Goal: Task Accomplishment & Management: Complete application form

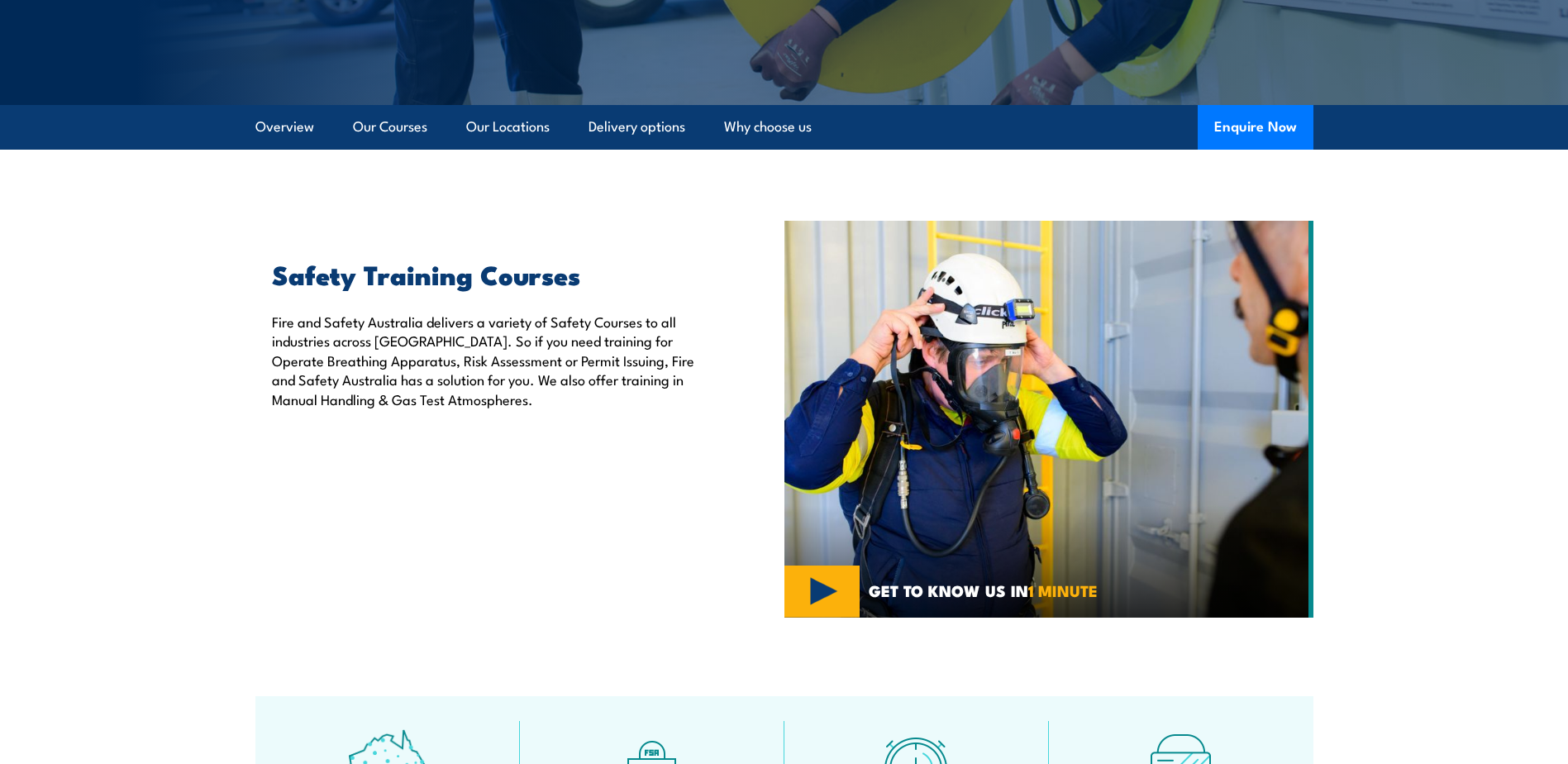
scroll to position [180, 0]
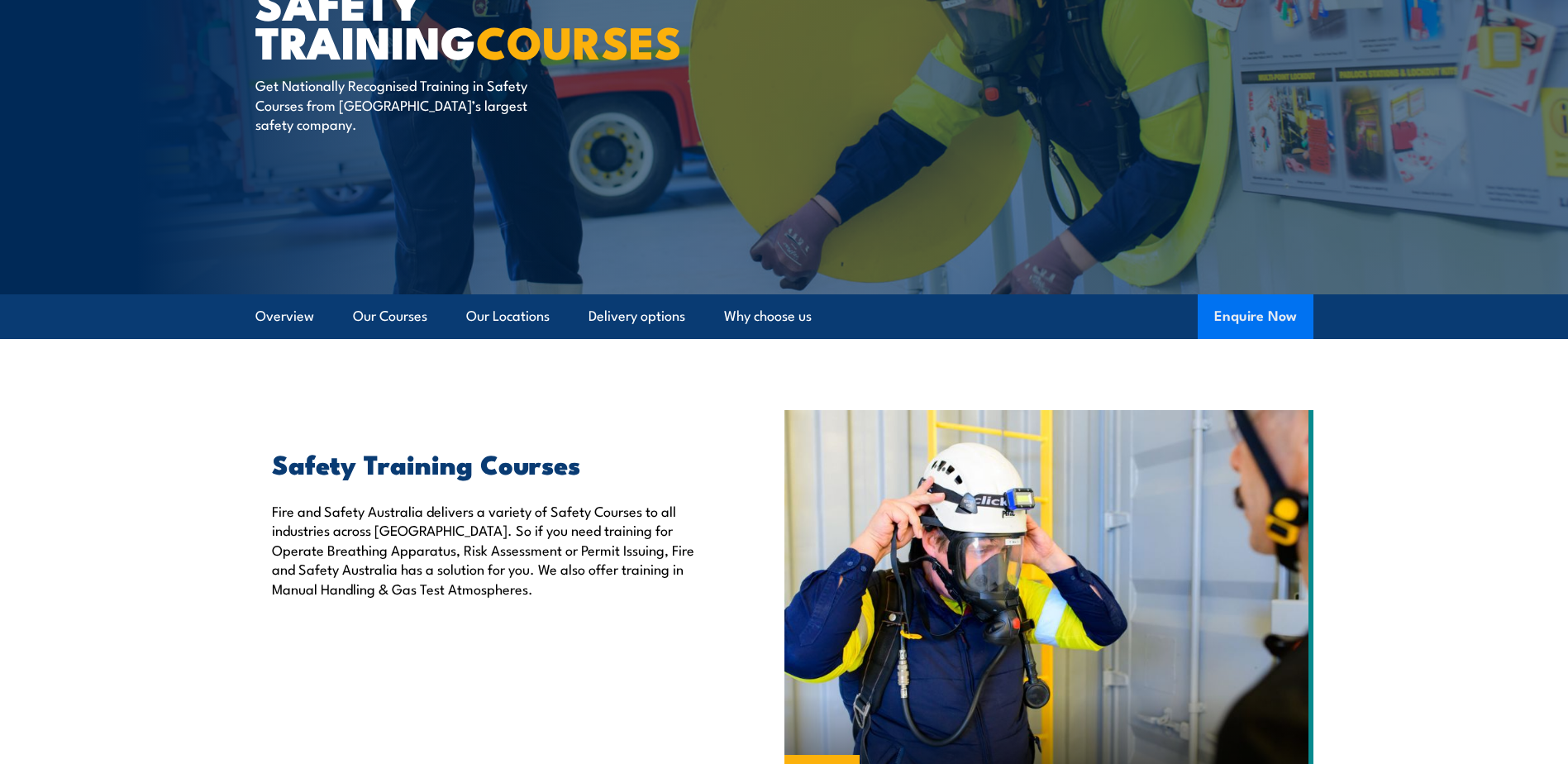
click at [1246, 317] on button "Enquire Now" at bounding box center [1255, 316] width 116 height 45
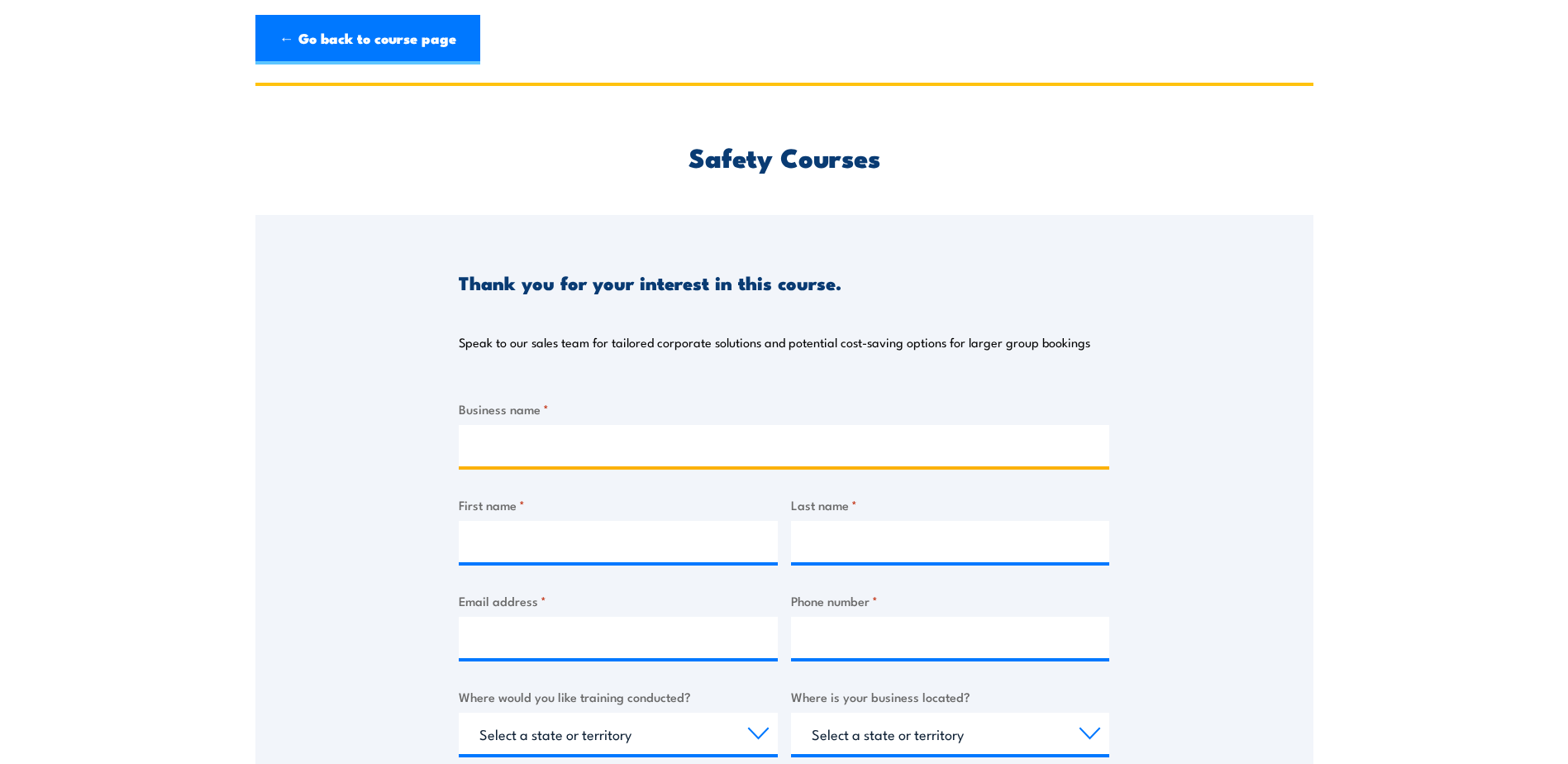
click at [522, 445] on input "Business name *" at bounding box center [784, 445] width 651 height 41
type input "Daimler Trucks Adelaide"
type input "Aiysha"
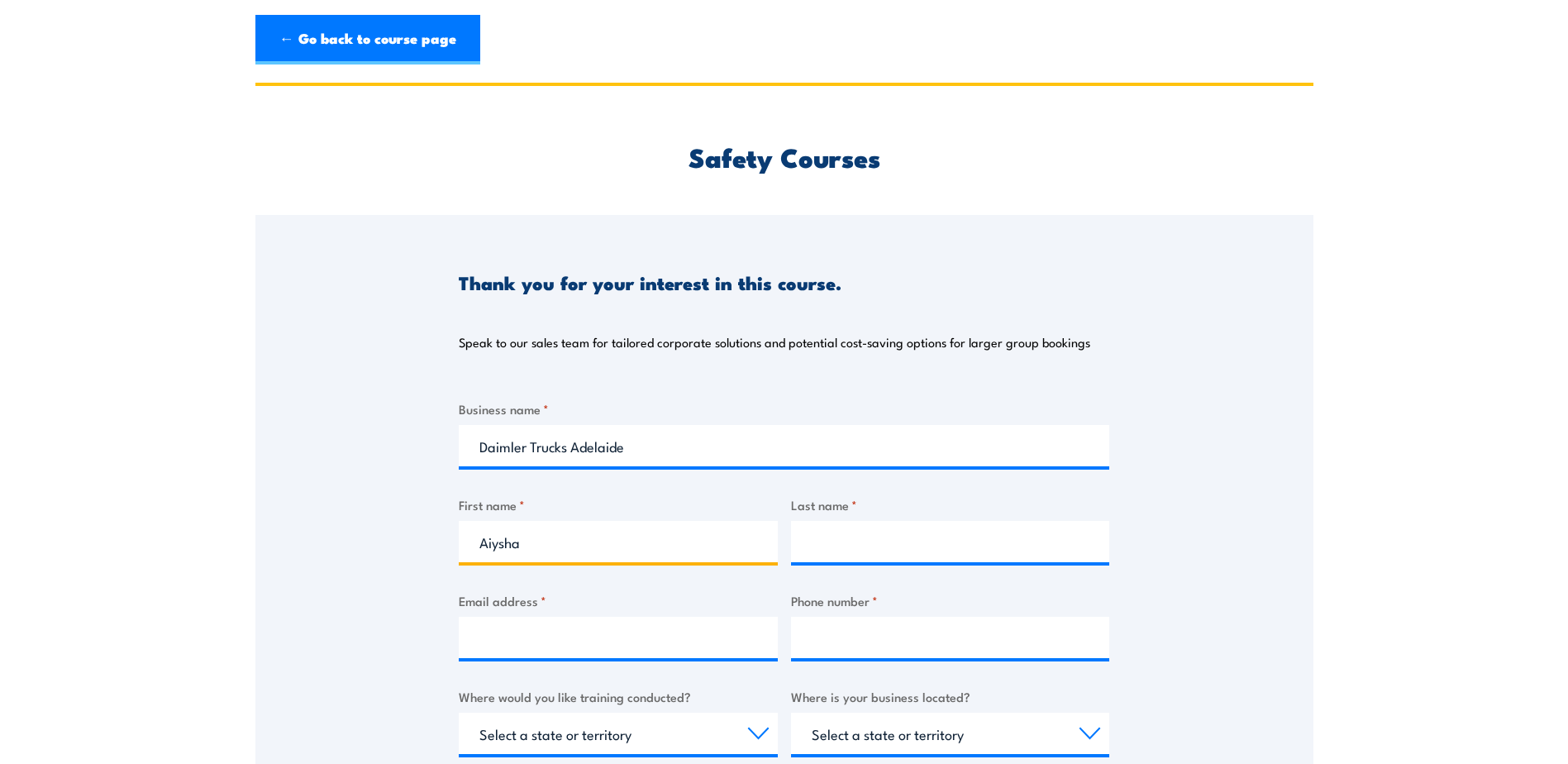
type input "Quilty"
type input "aquilty@vvgtruck.com.au"
type input "0402223971"
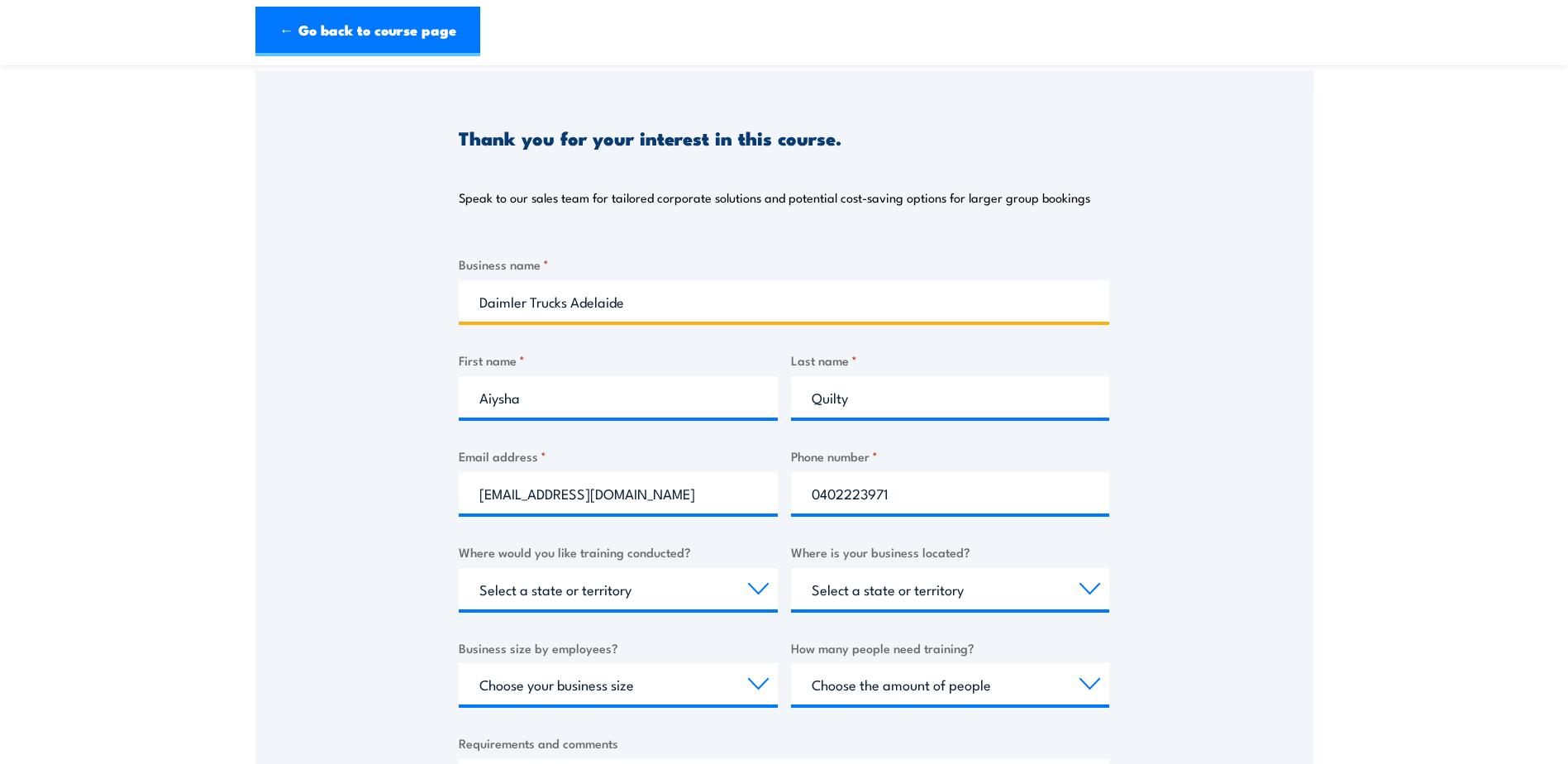
scroll to position [165, 0]
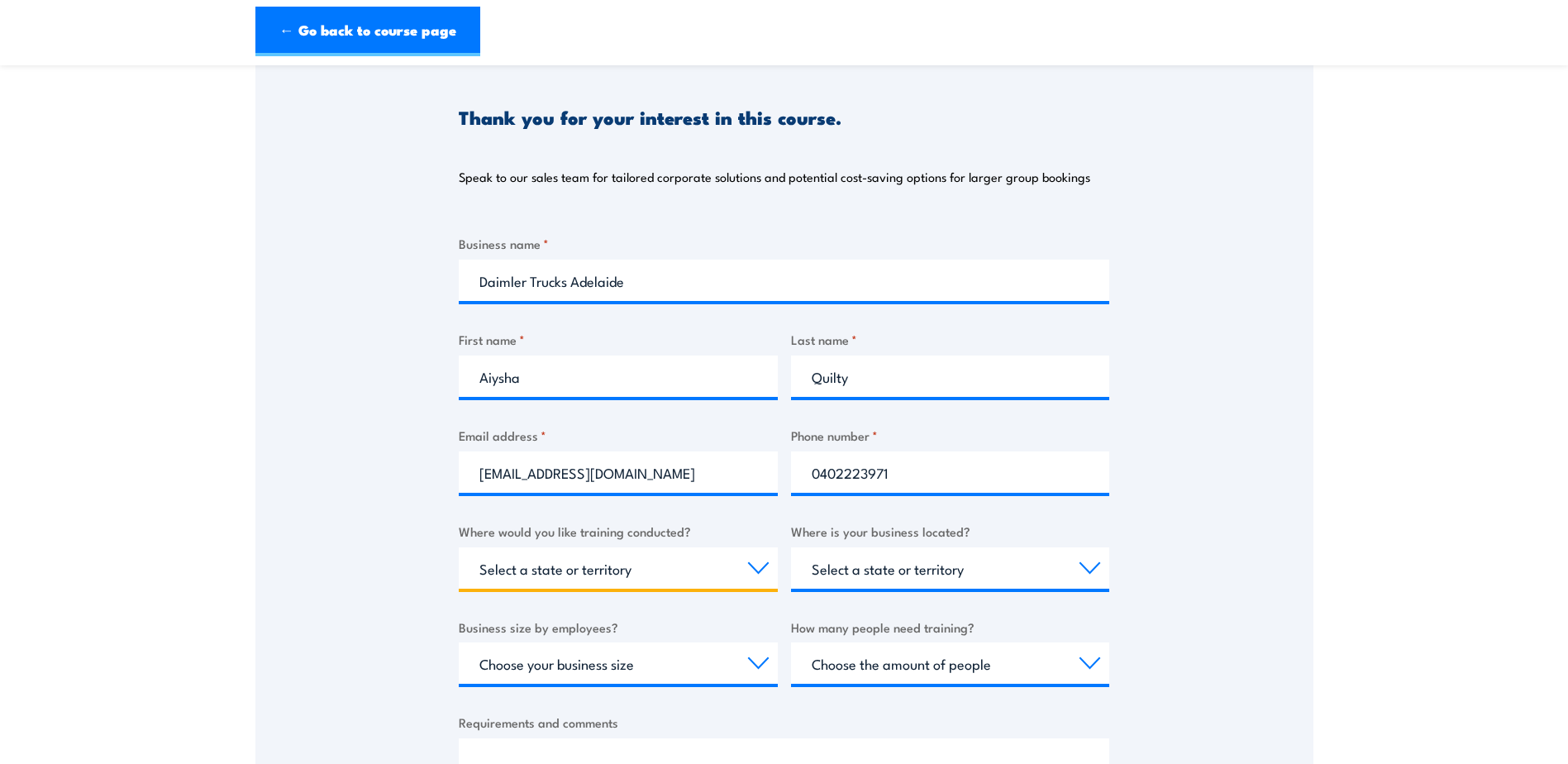
click at [749, 566] on select "Select a state or territory Nationally - multiple locations QLD NSW VIC SA ACT …" at bounding box center [618, 567] width 319 height 41
select select "SA"
click at [459, 547] on select "Select a state or territory Nationally - multiple locations QLD NSW VIC SA ACT …" at bounding box center [618, 567] width 319 height 41
click at [1088, 570] on select "Select a state or territory QLD NSW VIC SA ACT WA TAS NT" at bounding box center [951, 567] width 319 height 41
select select "SA"
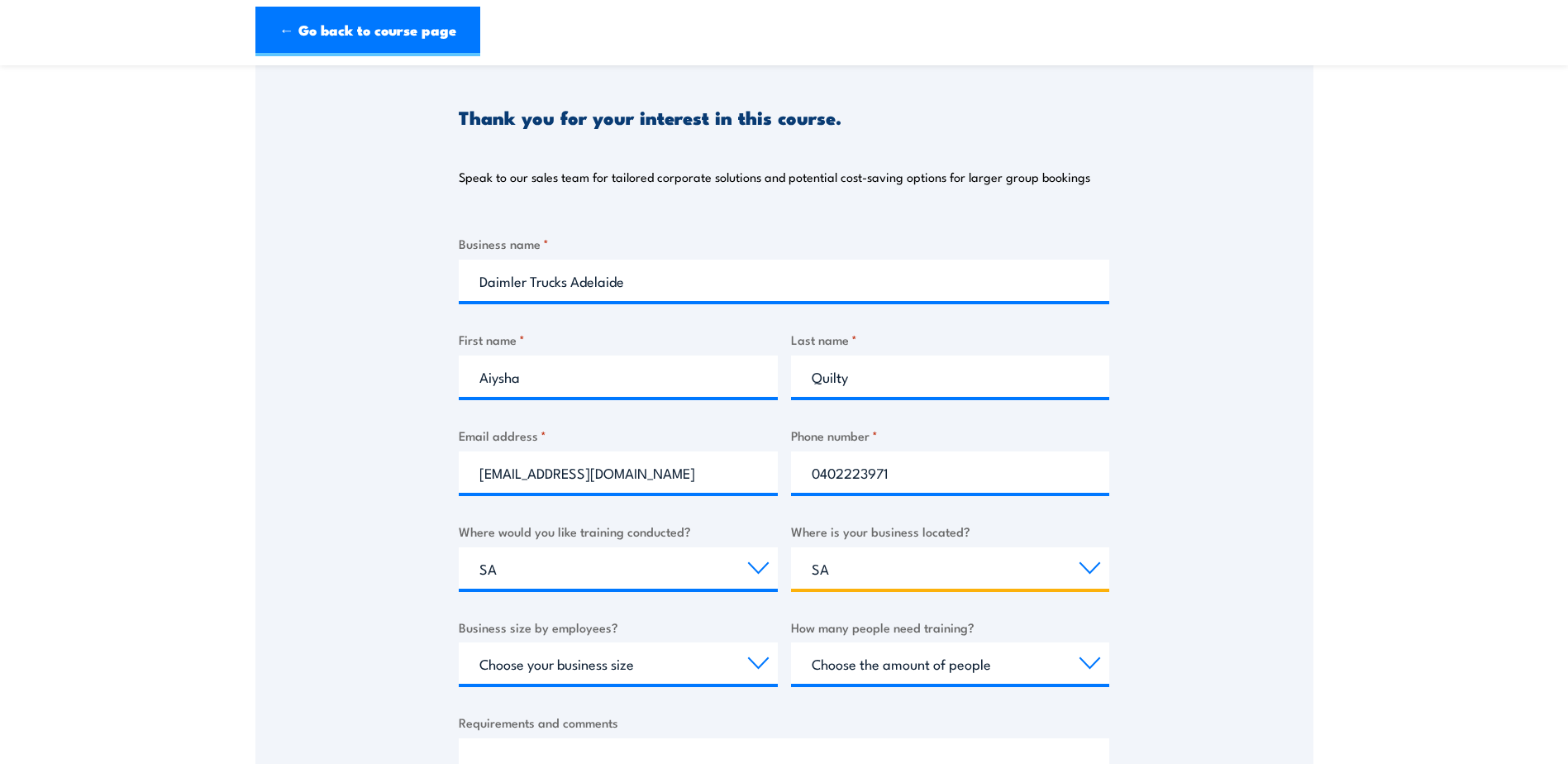
click at [791, 547] on select "Select a state or territory QLD NSW VIC SA ACT WA TAS NT" at bounding box center [951, 567] width 319 height 41
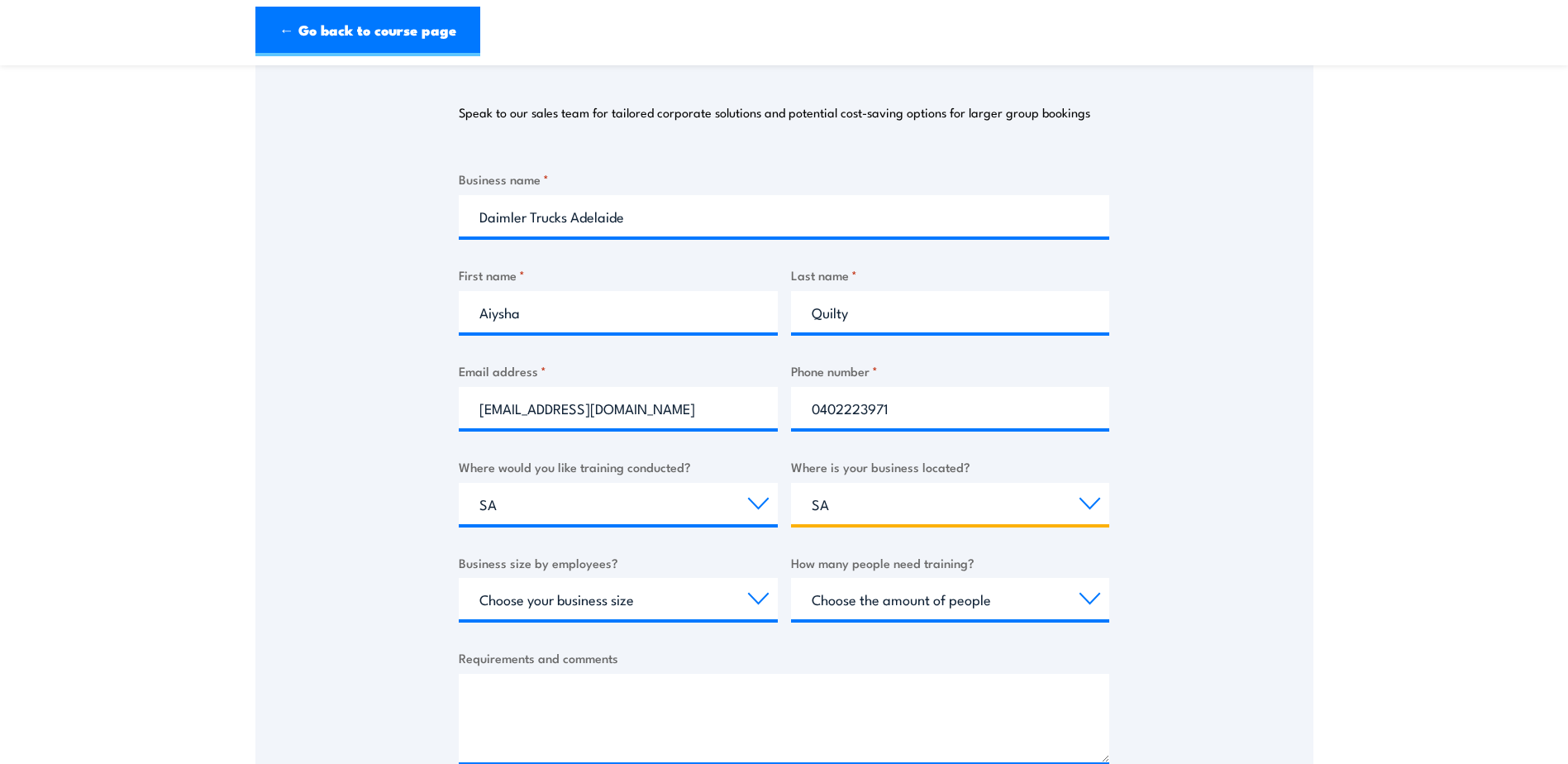
scroll to position [413, 0]
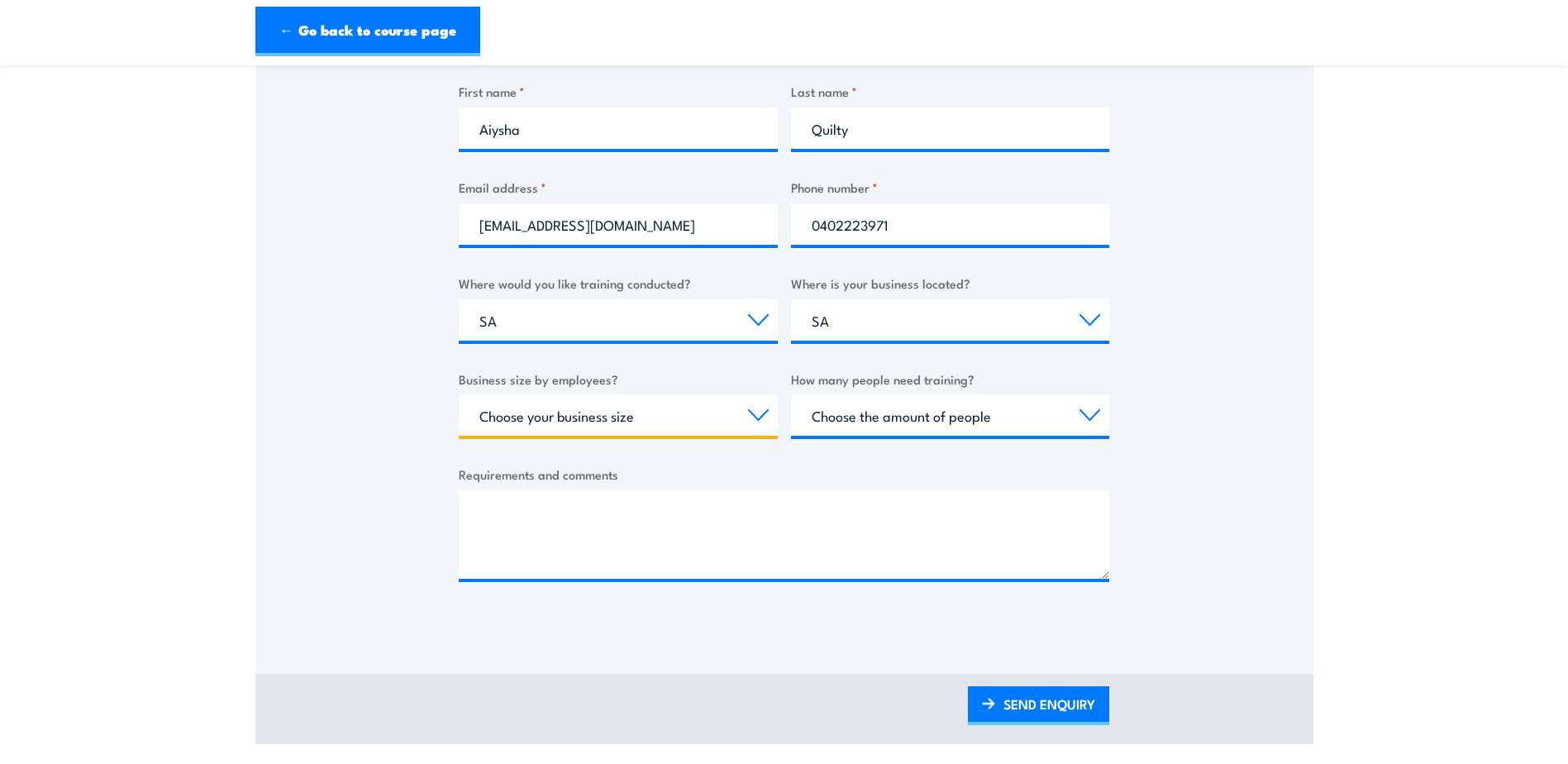
click at [756, 416] on select "Choose your business size 1 to 19 20 to 199 200+" at bounding box center [618, 415] width 319 height 41
select select "1 to 19"
click at [459, 395] on select "Choose your business size 1 to 19 20 to 199 200+" at bounding box center [618, 415] width 319 height 41
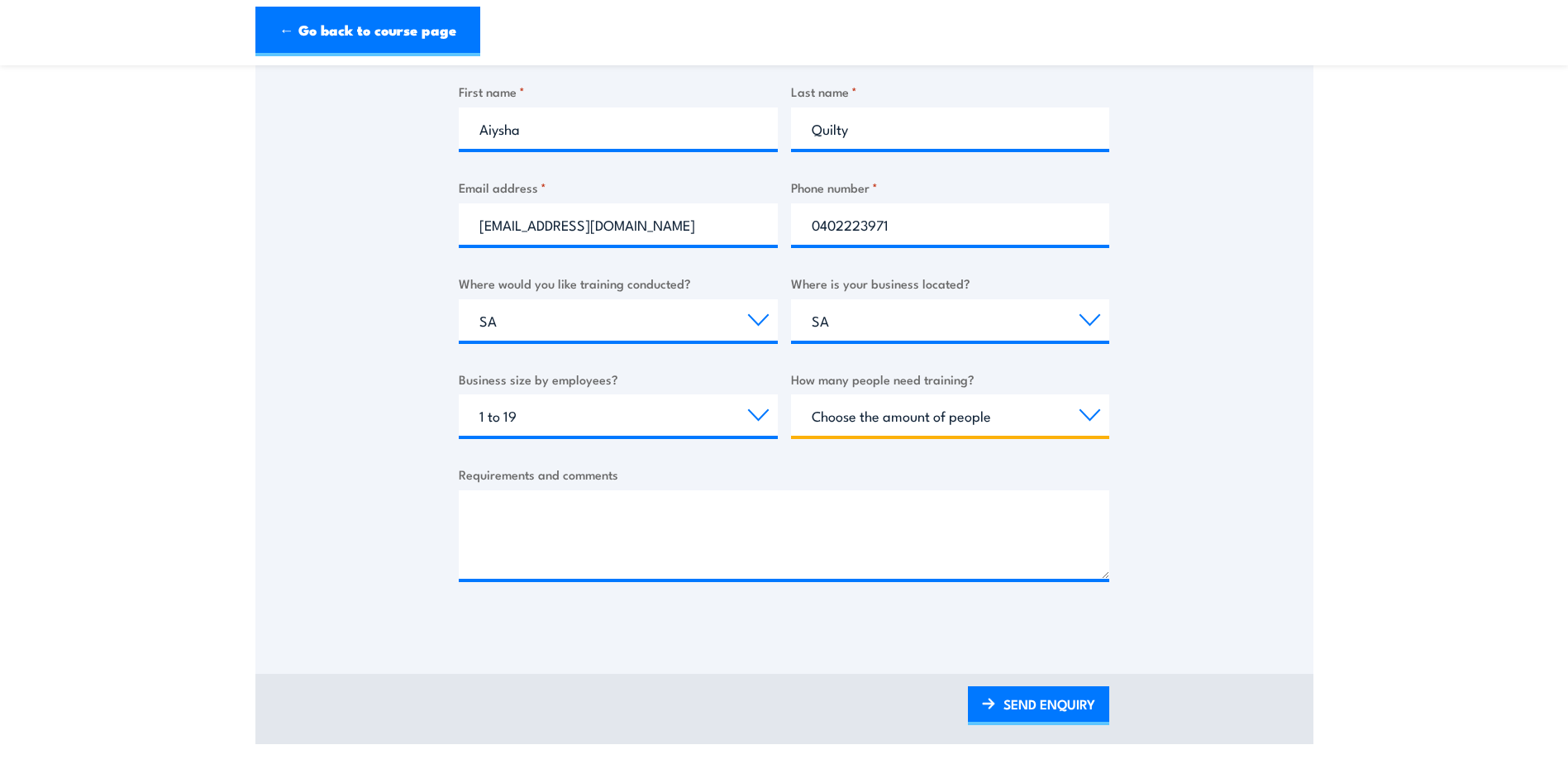
click at [1093, 411] on select "Choose the amount of people 1 to 4 5 to 19 20+" at bounding box center [951, 415] width 319 height 41
select select "1 to 4"
click at [791, 395] on select "Choose the amount of people 1 to 4 5 to 19 20+" at bounding box center [951, 415] width 319 height 41
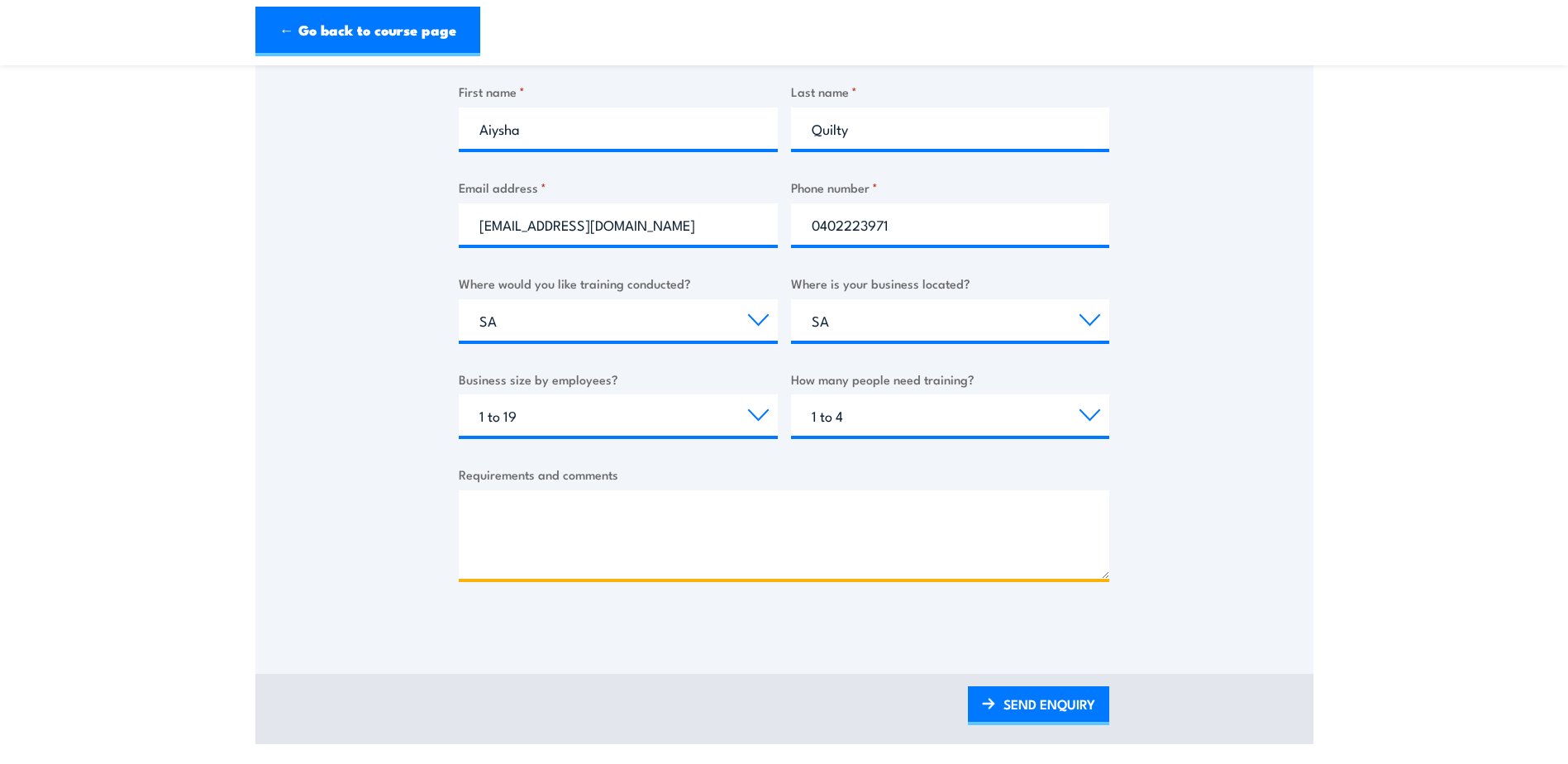
click at [515, 514] on textarea "Requirements and comments" at bounding box center [784, 534] width 651 height 88
type textarea "h"
click at [659, 554] on textarea "Hi, just enquiring regarding OverHead Crane Training" at bounding box center [784, 534] width 651 height 88
click at [792, 547] on textarea "Hi, just enquiring regarding Over Head Crane Training" at bounding box center [784, 534] width 651 height 88
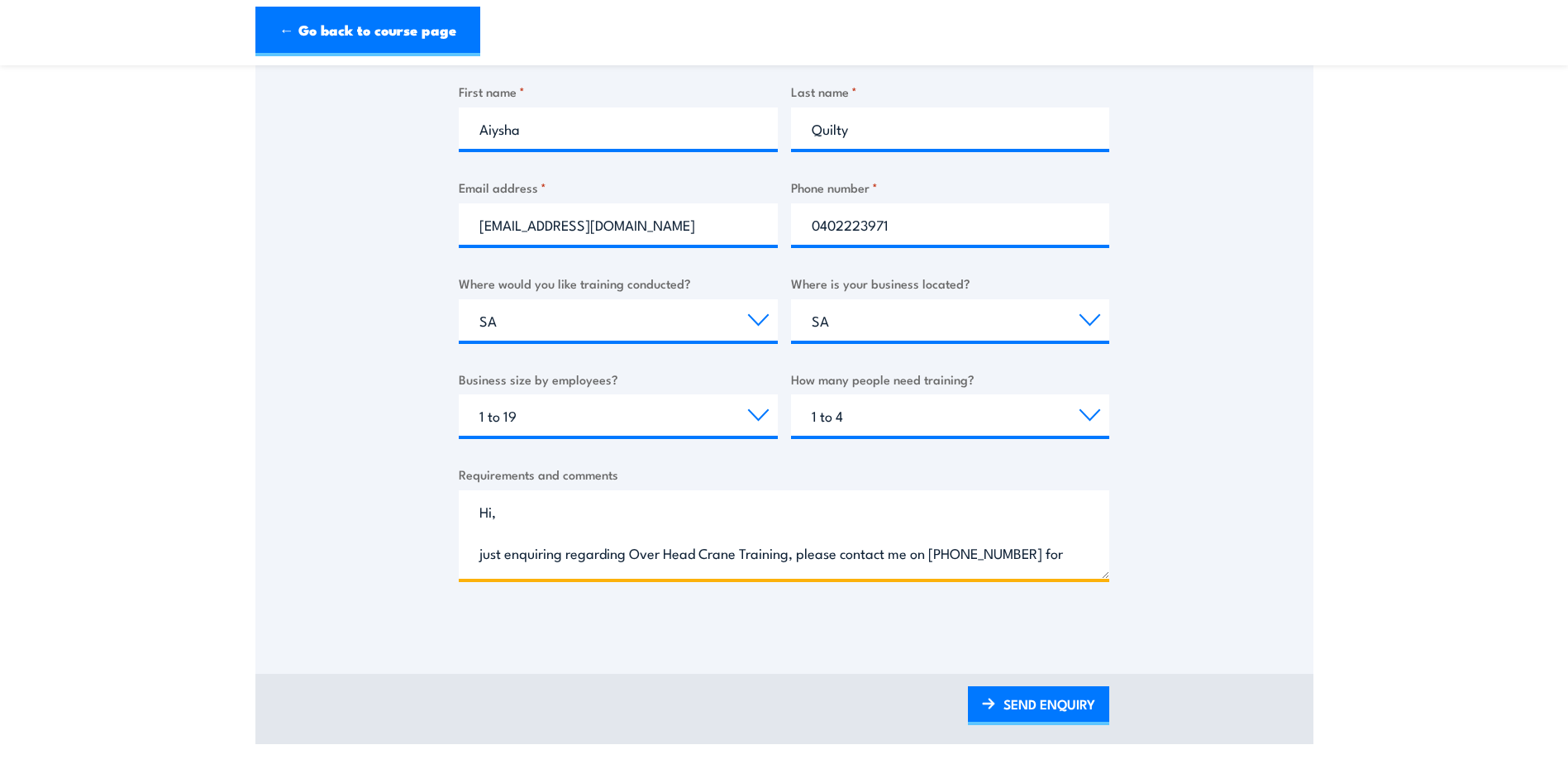
scroll to position [26, 0]
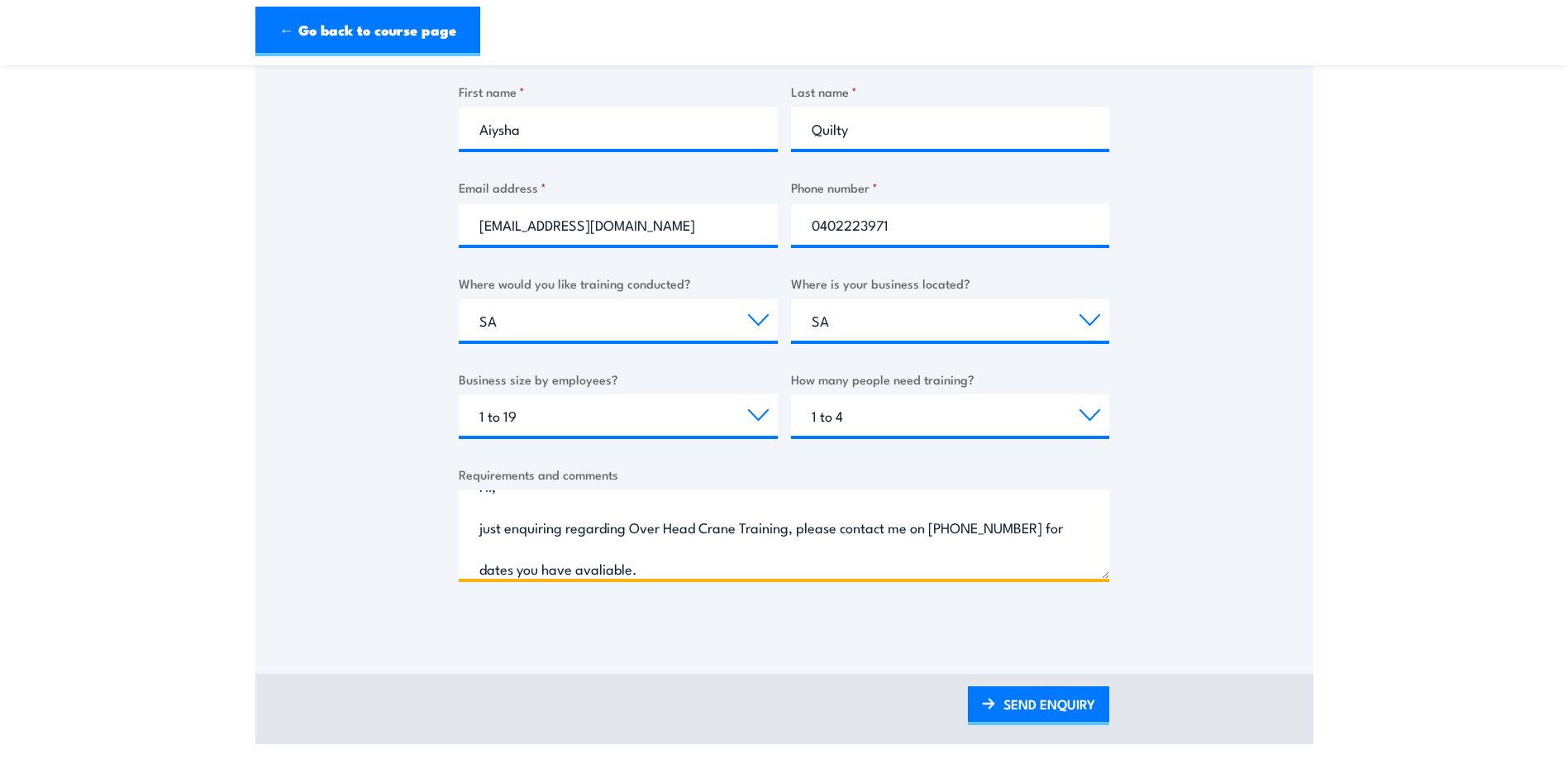
click at [608, 563] on textarea "Hi, just enquiring regarding Over Head Crane Training, please contact me on 08 …" at bounding box center [784, 534] width 651 height 88
click at [612, 568] on textarea "Hi, just enquiring regarding Over Head Crane Training, please contact me on 08 …" at bounding box center [784, 534] width 651 height 88
type textarea "Hi, just enquiring regarding Over Head Crane Training, please contact me on 08 …"
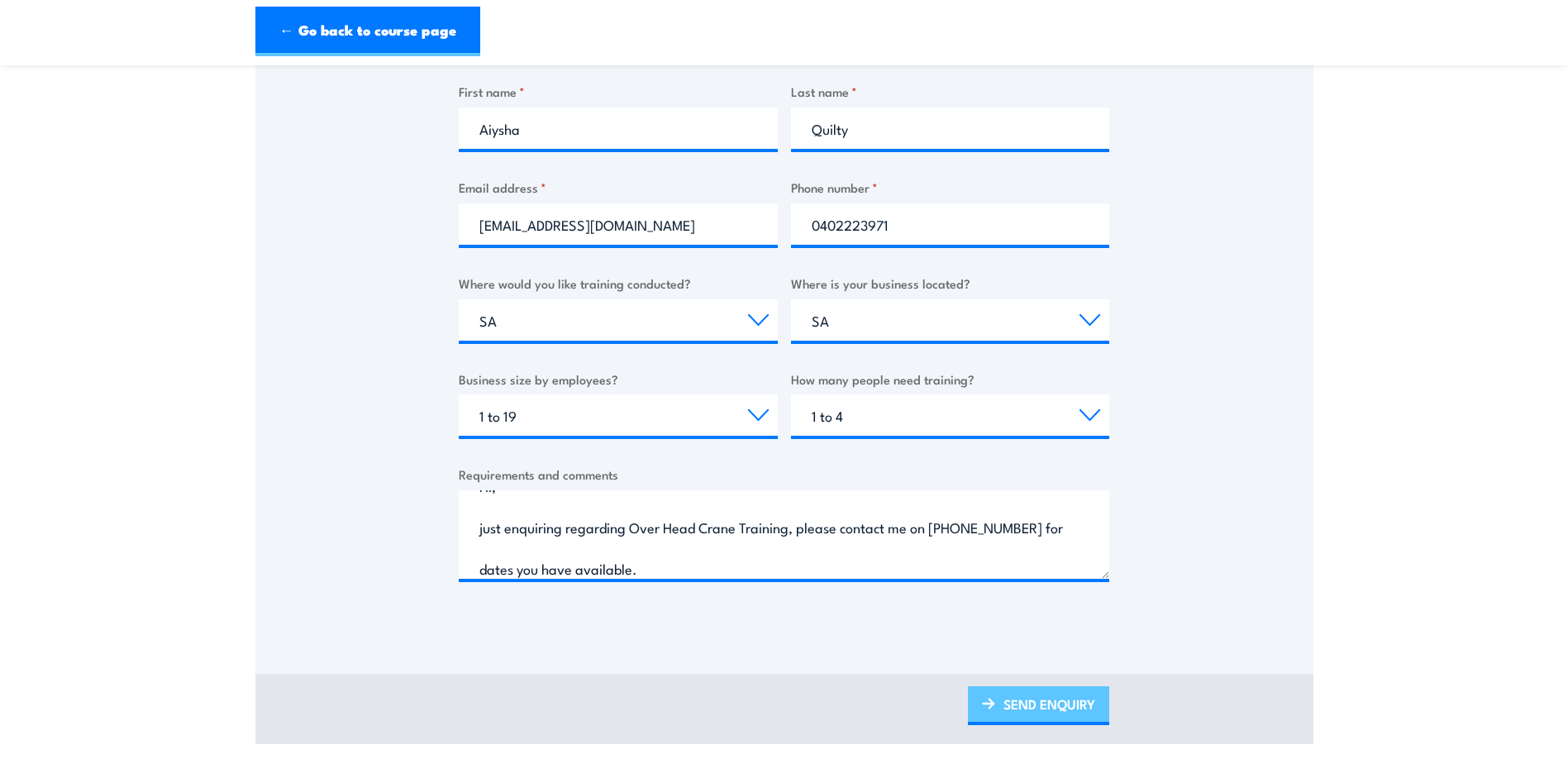
click at [1037, 705] on link "SEND ENQUIRY" at bounding box center [1038, 706] width 141 height 39
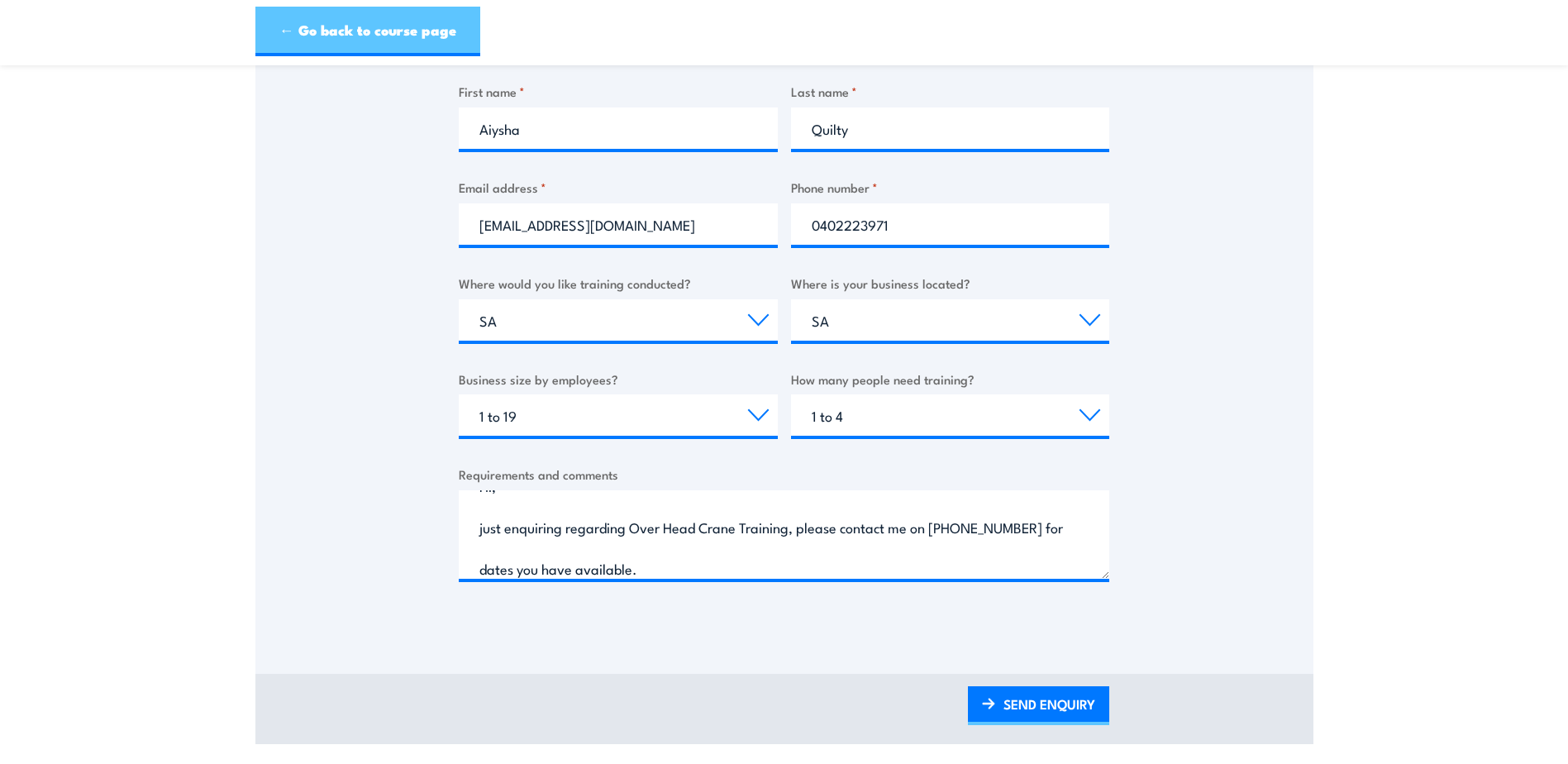
click at [333, 24] on link "← Go back to course page" at bounding box center [367, 31] width 225 height 49
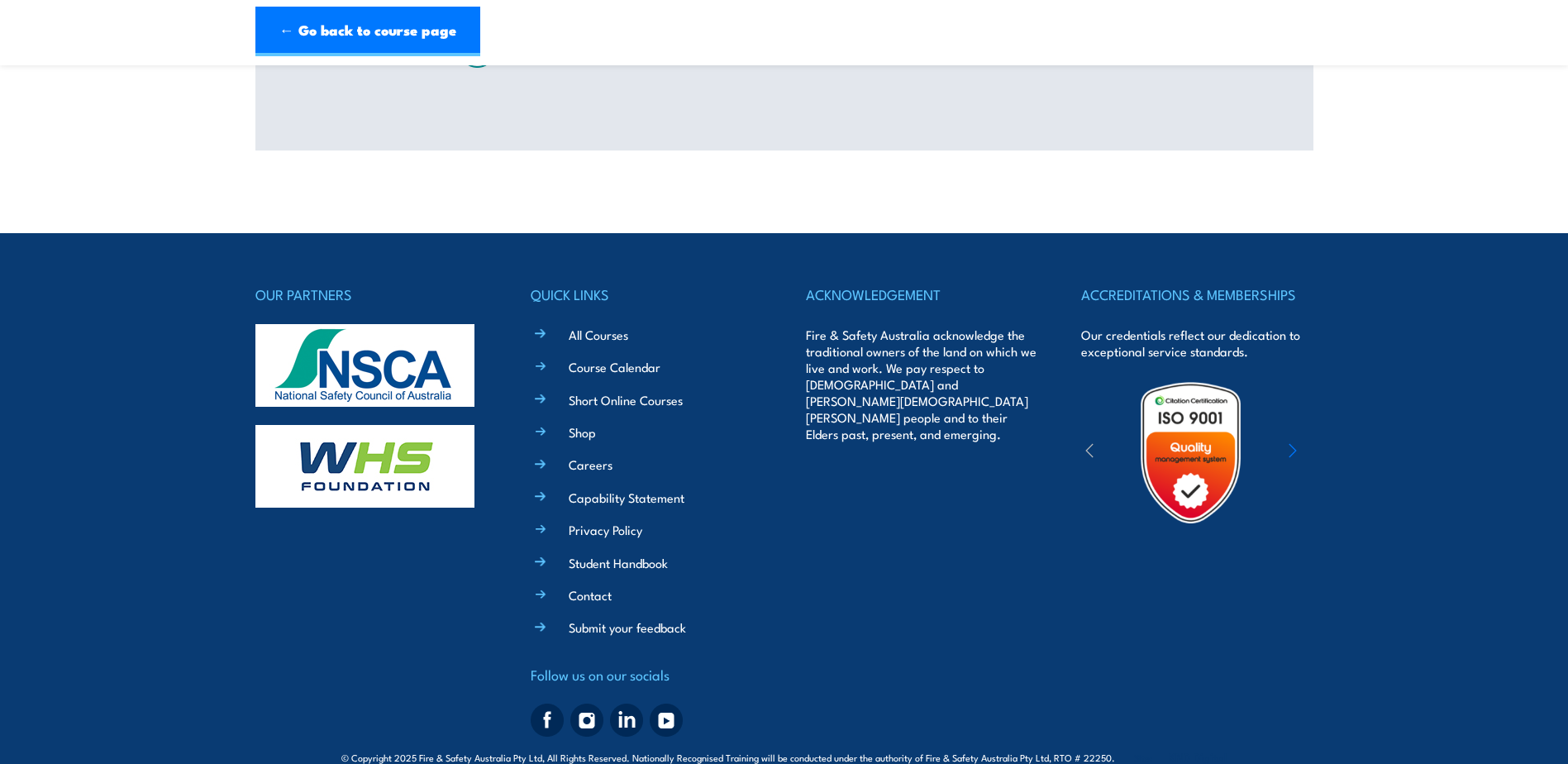
scroll to position [0, 0]
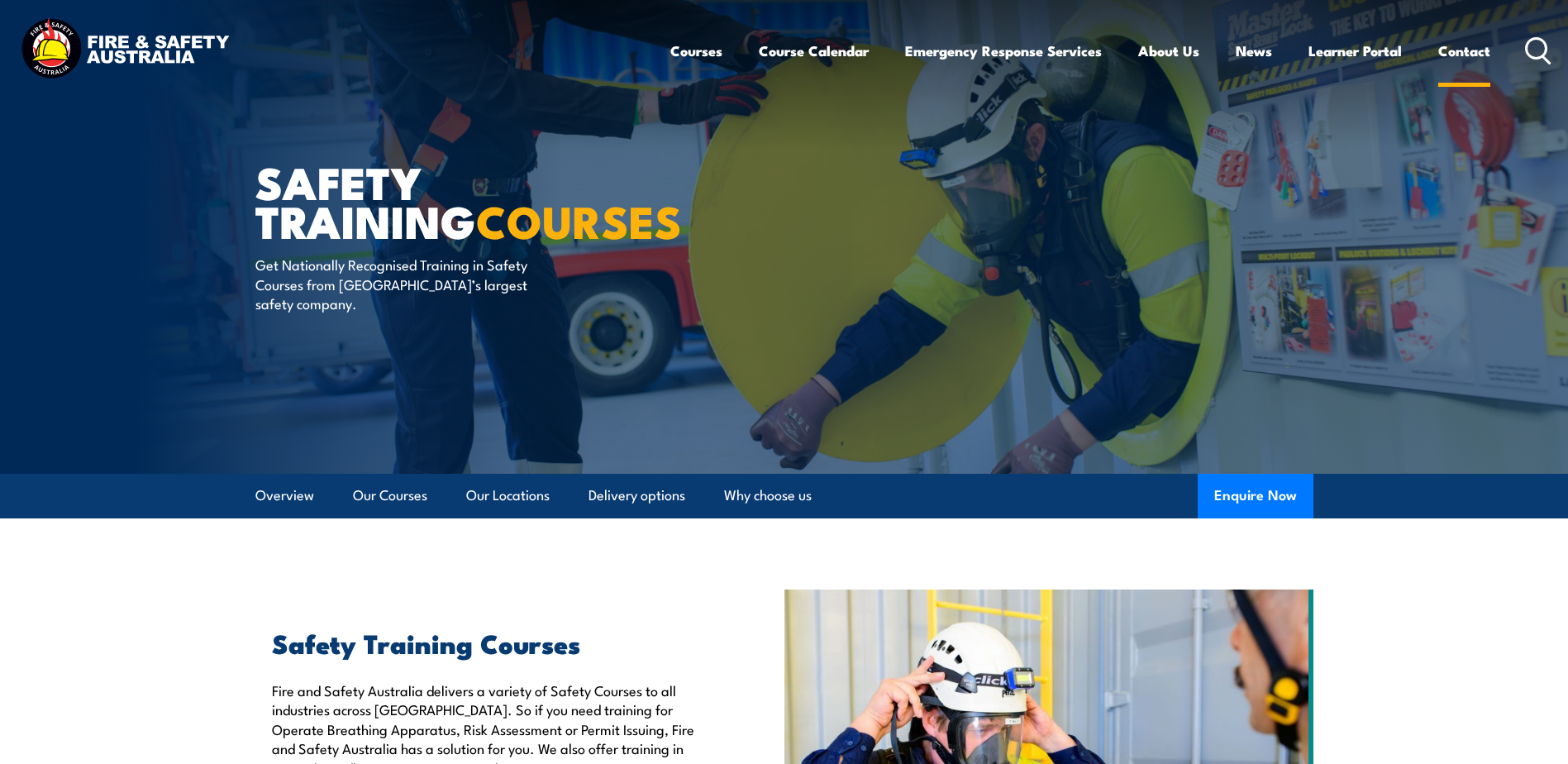
click at [1469, 49] on link "Contact" at bounding box center [1464, 51] width 52 height 44
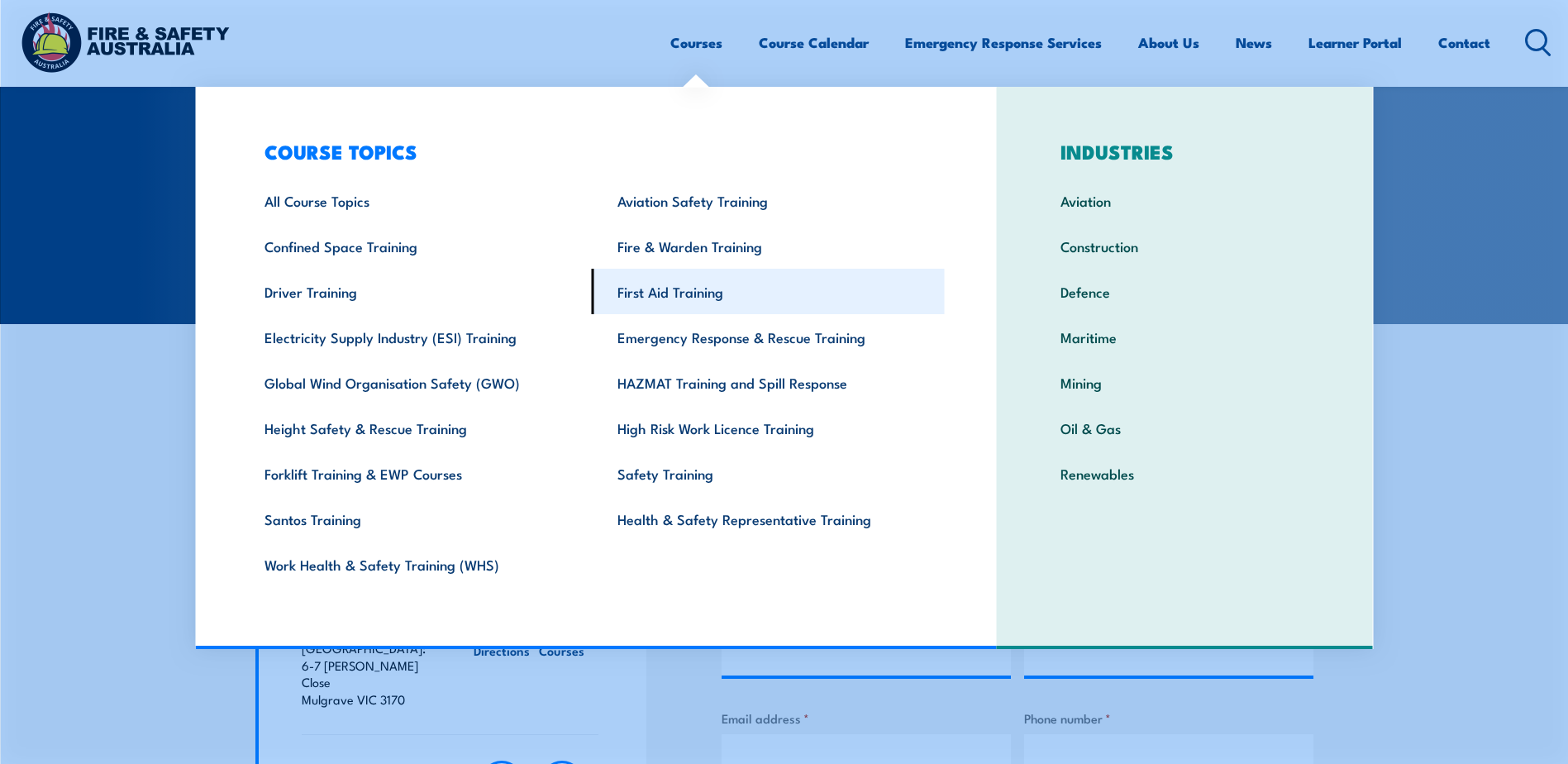
scroll to position [165, 0]
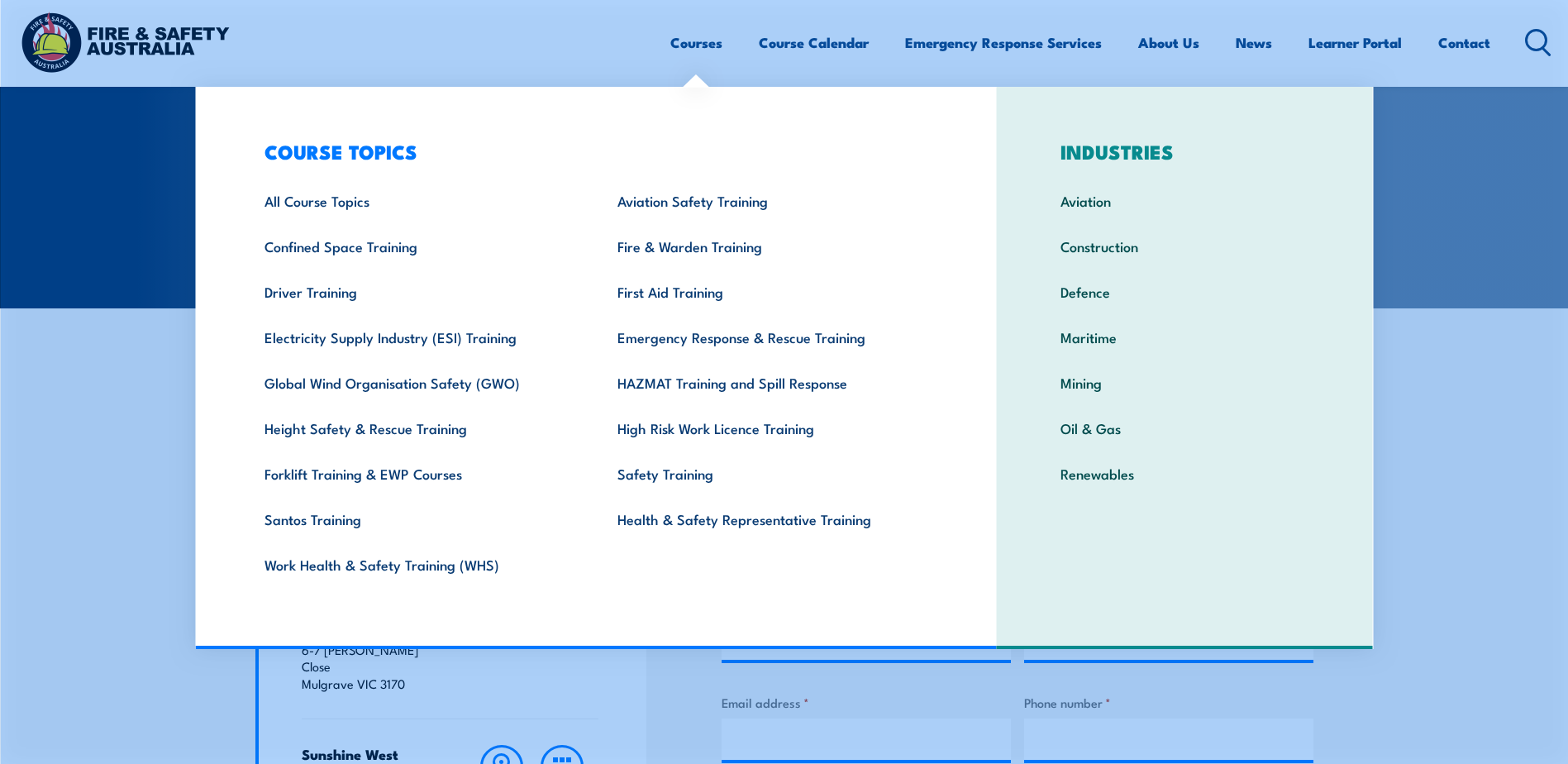
click at [122, 160] on section "CONTACT FIRE & SAFETY AUSTRALIA" at bounding box center [784, 72] width 1568 height 474
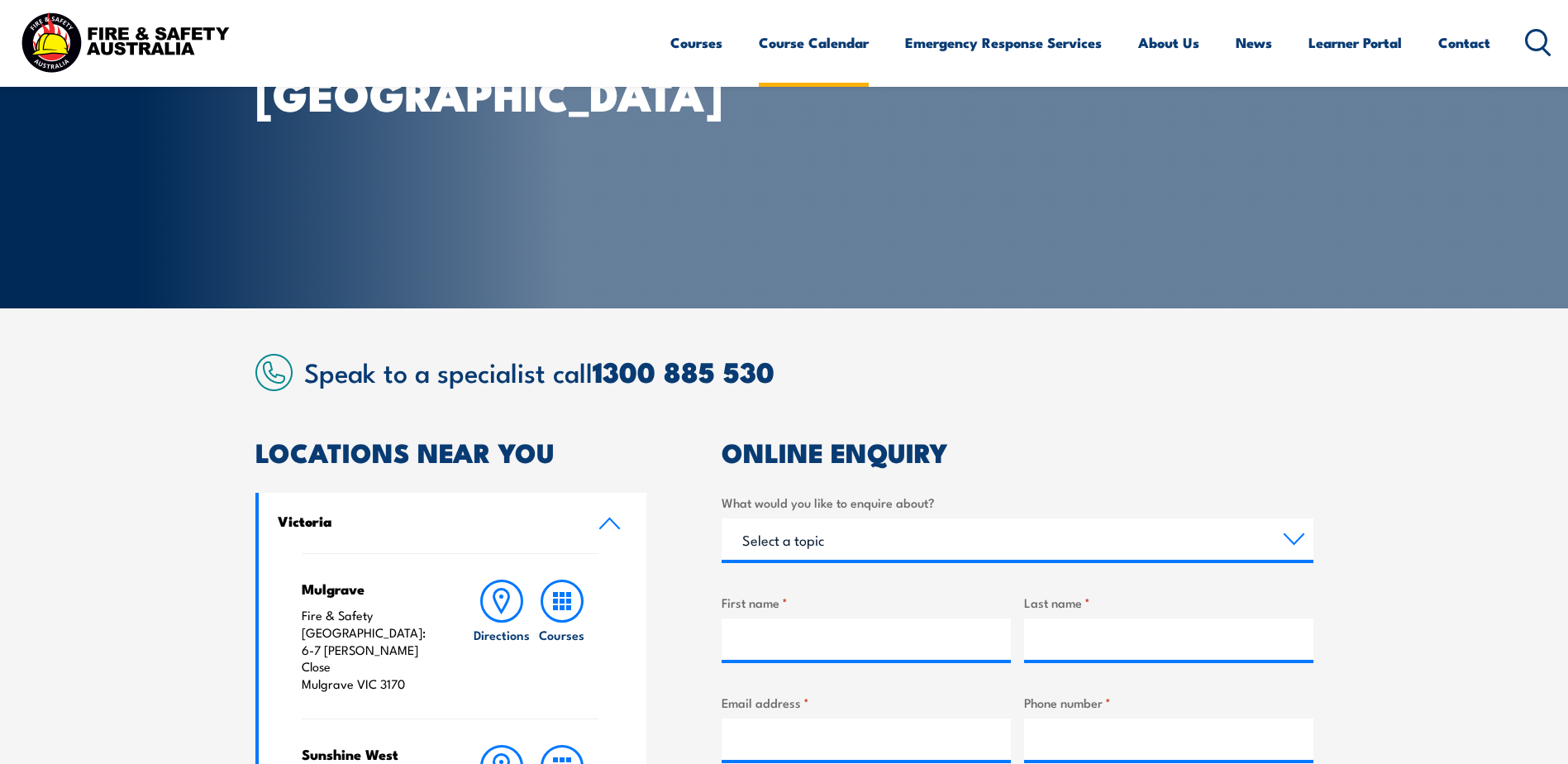
click at [786, 35] on link "Course Calendar" at bounding box center [813, 43] width 110 height 44
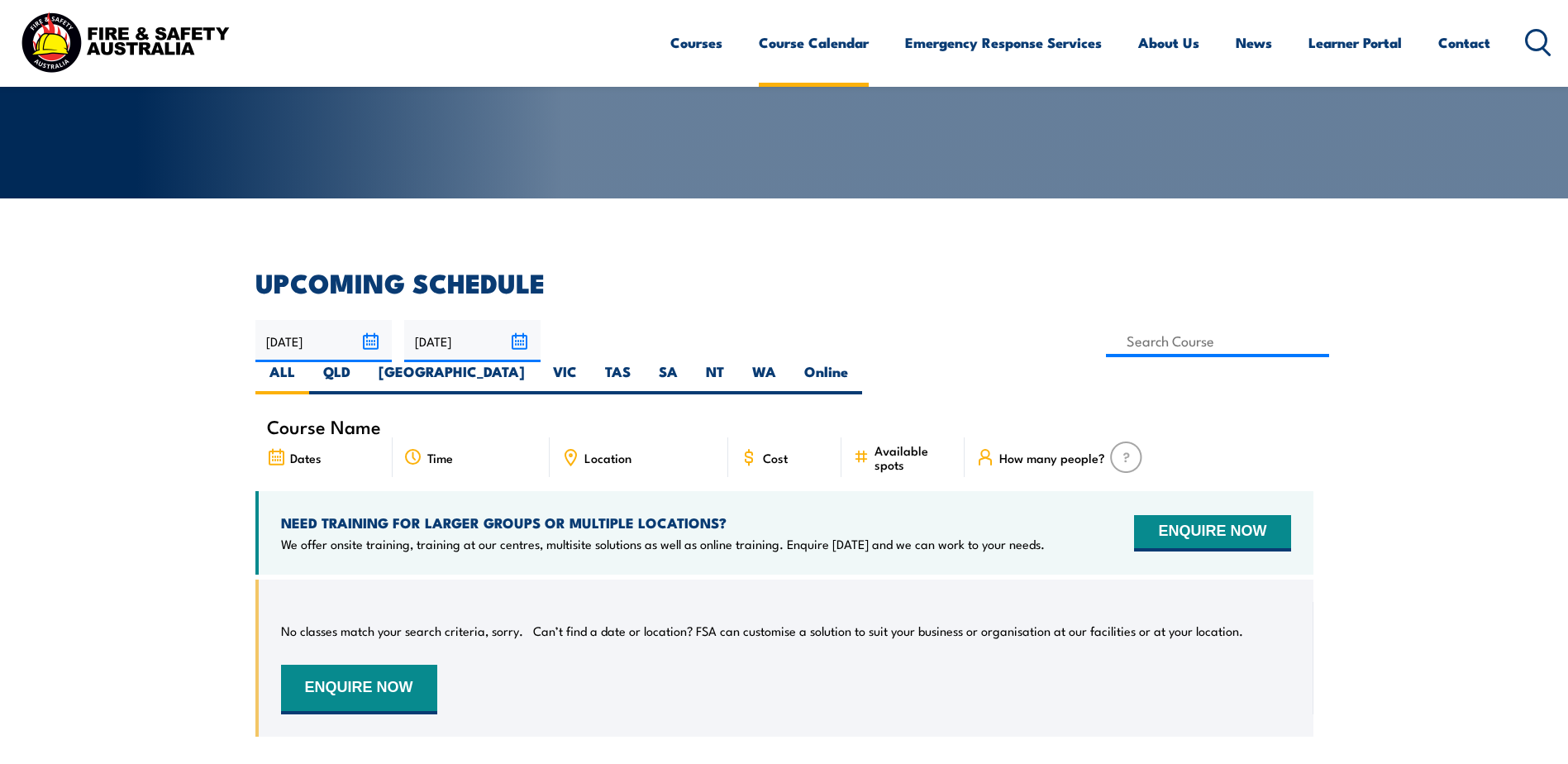
scroll to position [331, 0]
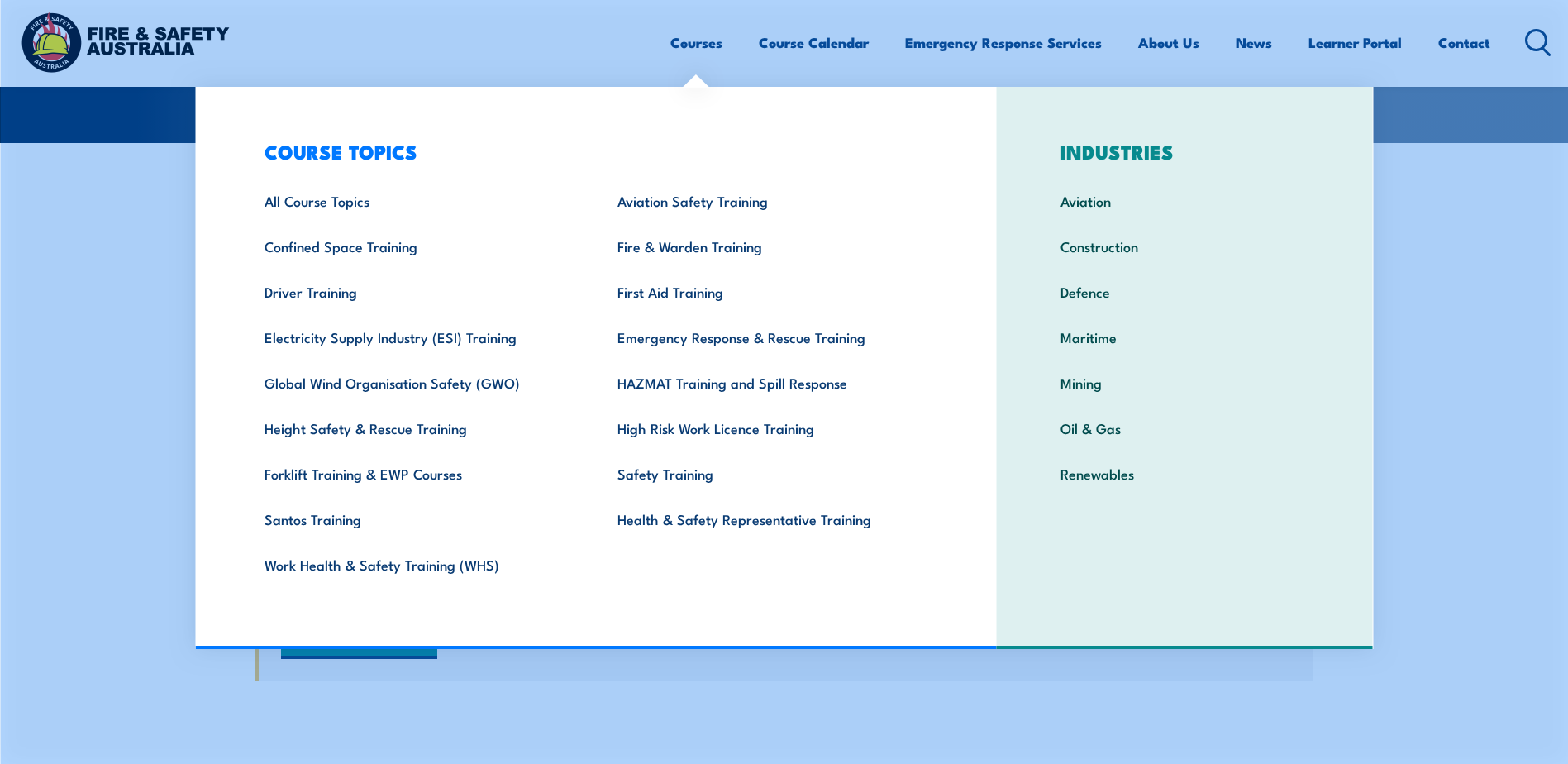
click at [438, 38] on div "Courses Course Calendar Emergency Response Services Services Overview Emergency…" at bounding box center [784, 42] width 1535 height 71
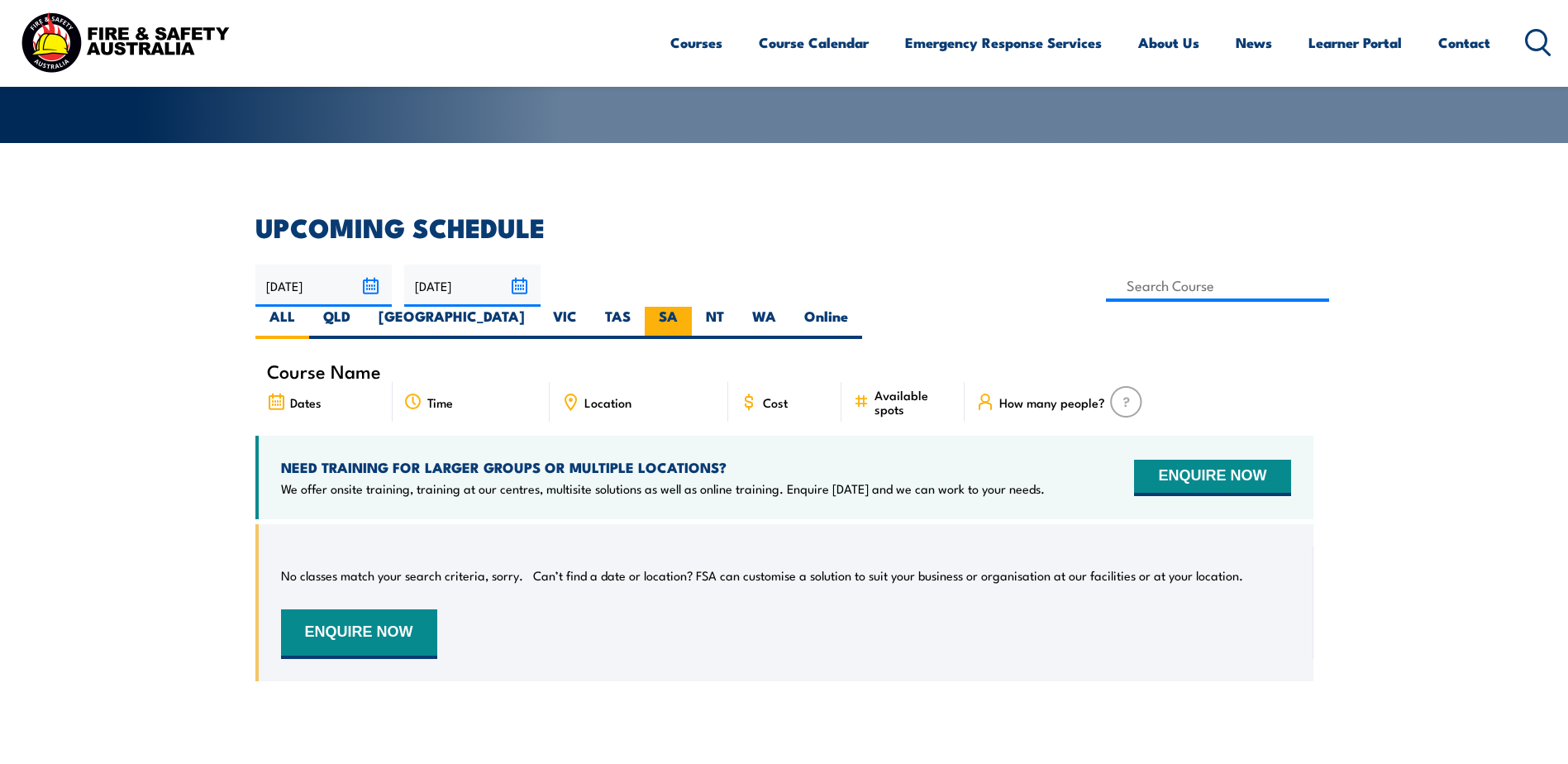
click at [692, 306] on label "SA" at bounding box center [668, 322] width 47 height 32
click at [688, 306] on input "SA" at bounding box center [684, 312] width 11 height 11
radio input "true"
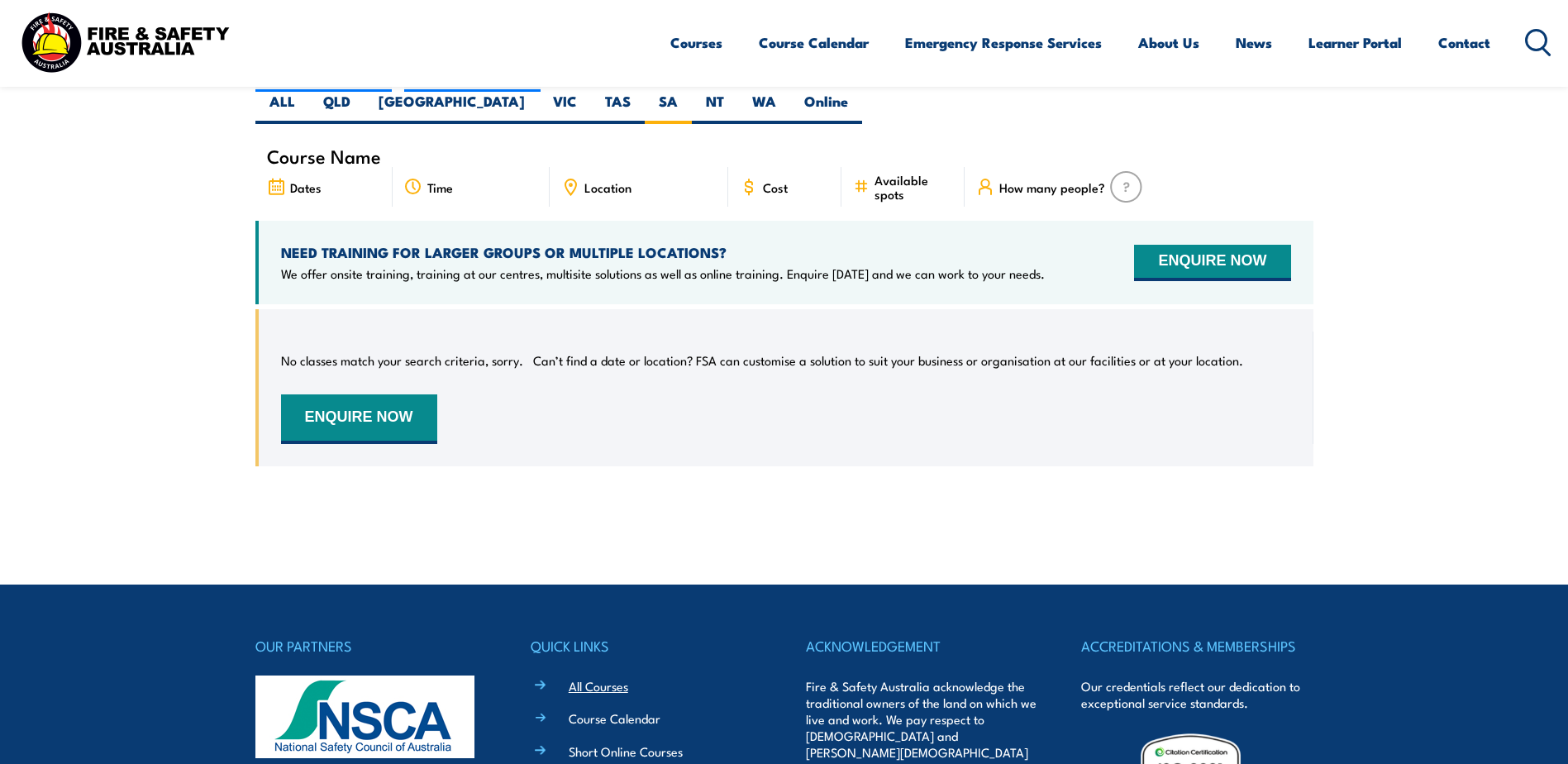
click at [603, 677] on link "All Courses" at bounding box center [598, 686] width 59 height 17
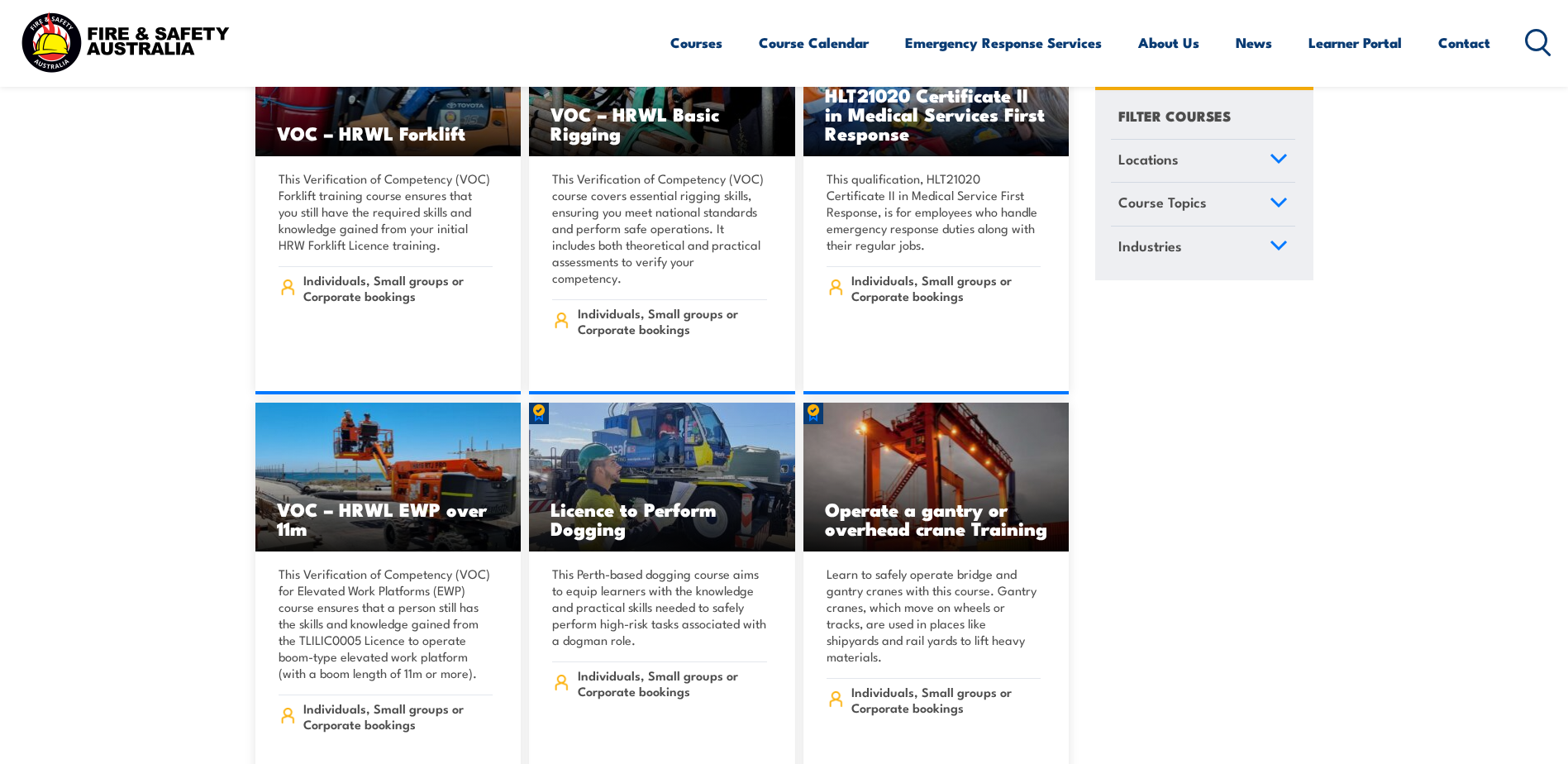
scroll to position [12980, 0]
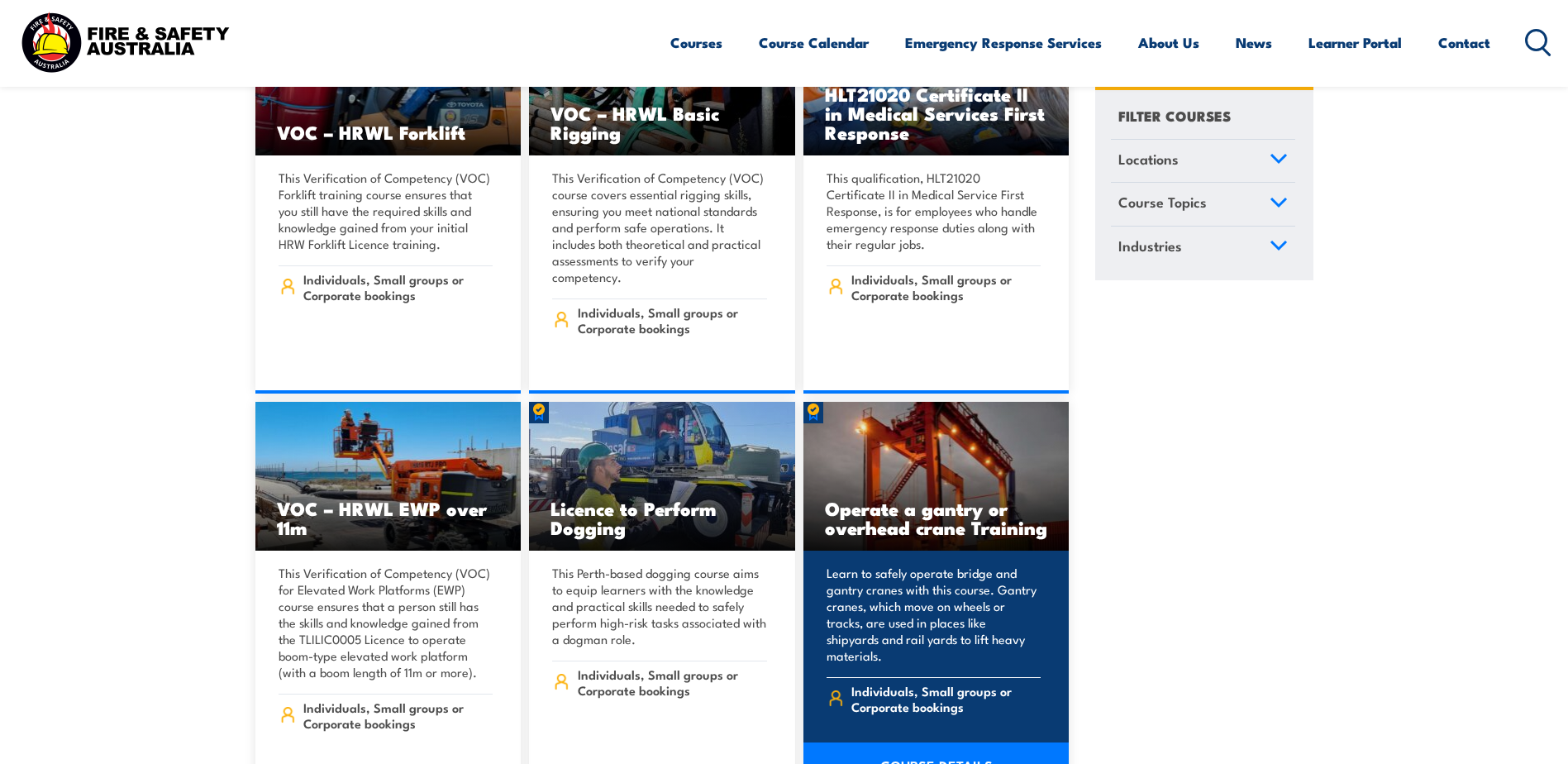
click at [918, 742] on link "COURSE DETAILS" at bounding box center [936, 765] width 266 height 46
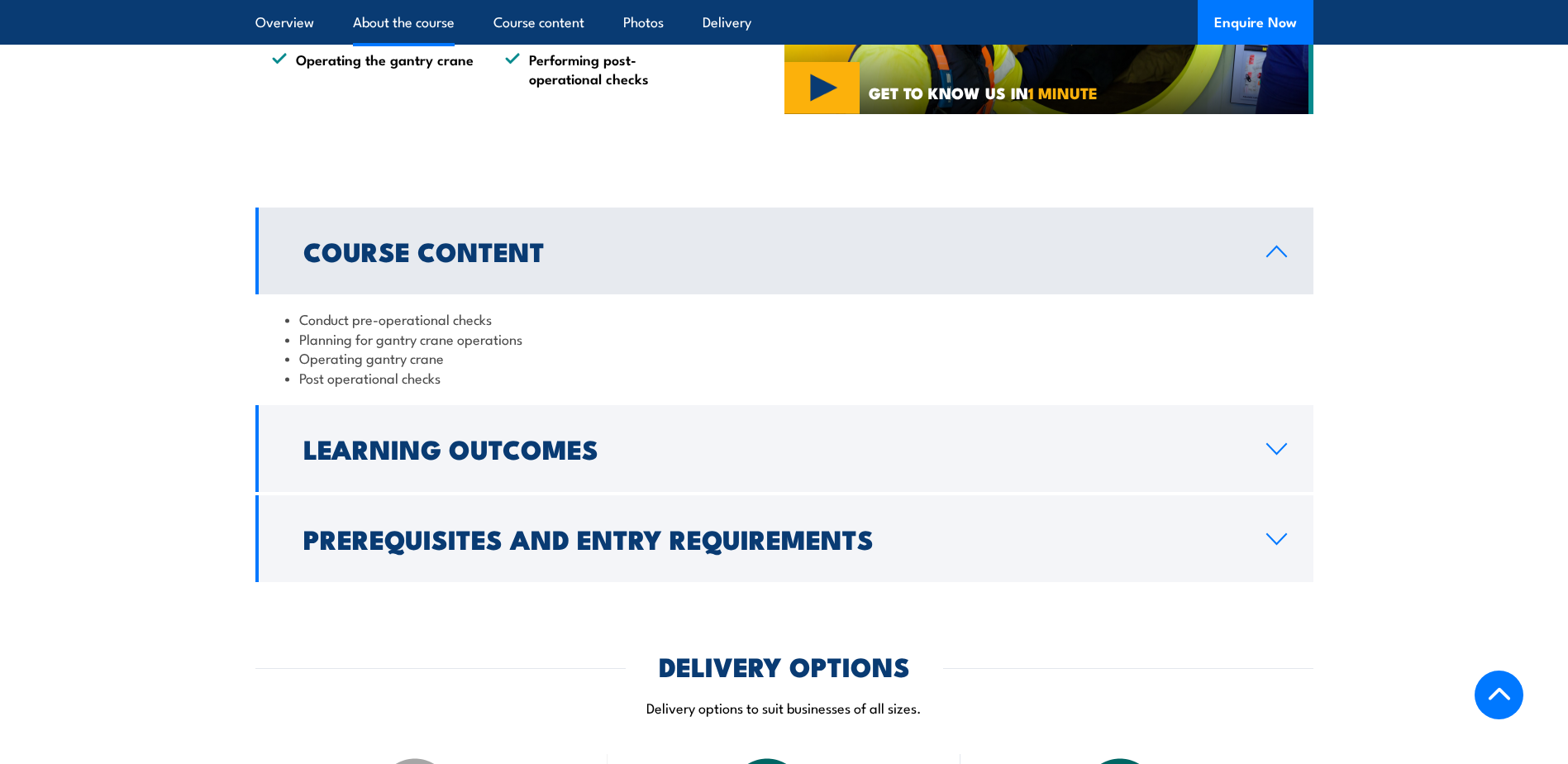
scroll to position [1240, 0]
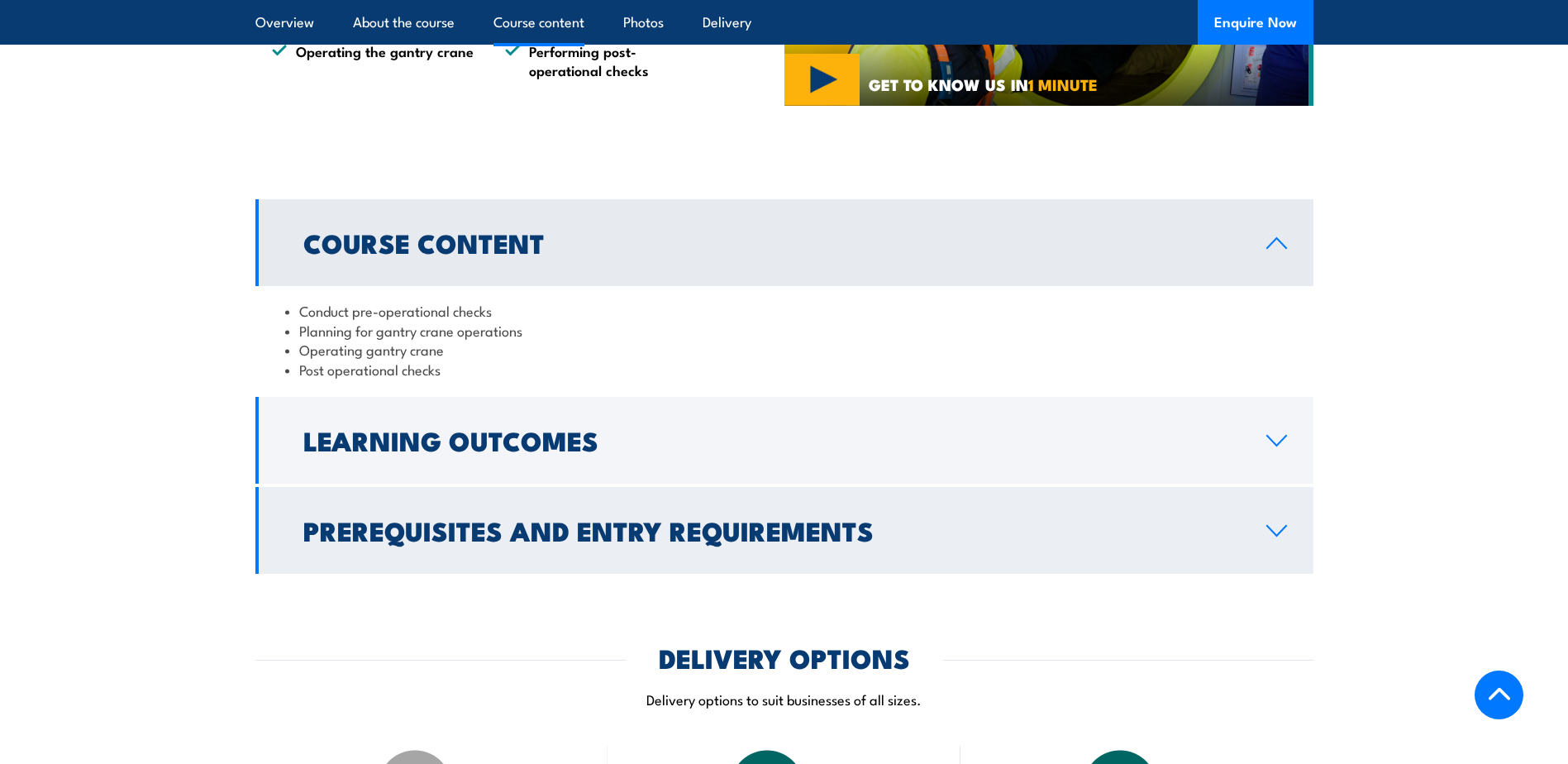
click at [1274, 532] on icon at bounding box center [1276, 531] width 19 height 10
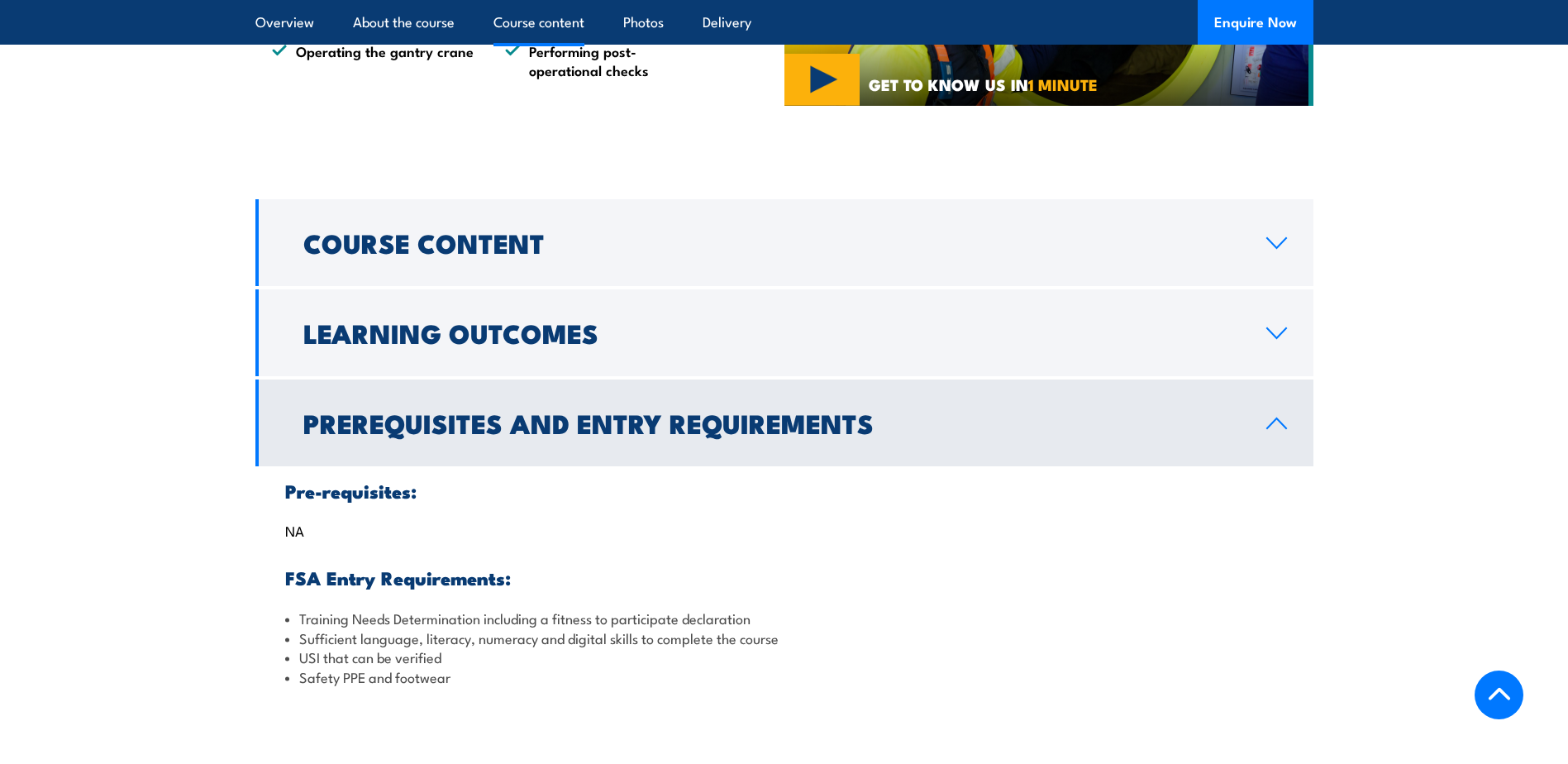
click at [1279, 419] on icon at bounding box center [1276, 423] width 22 height 14
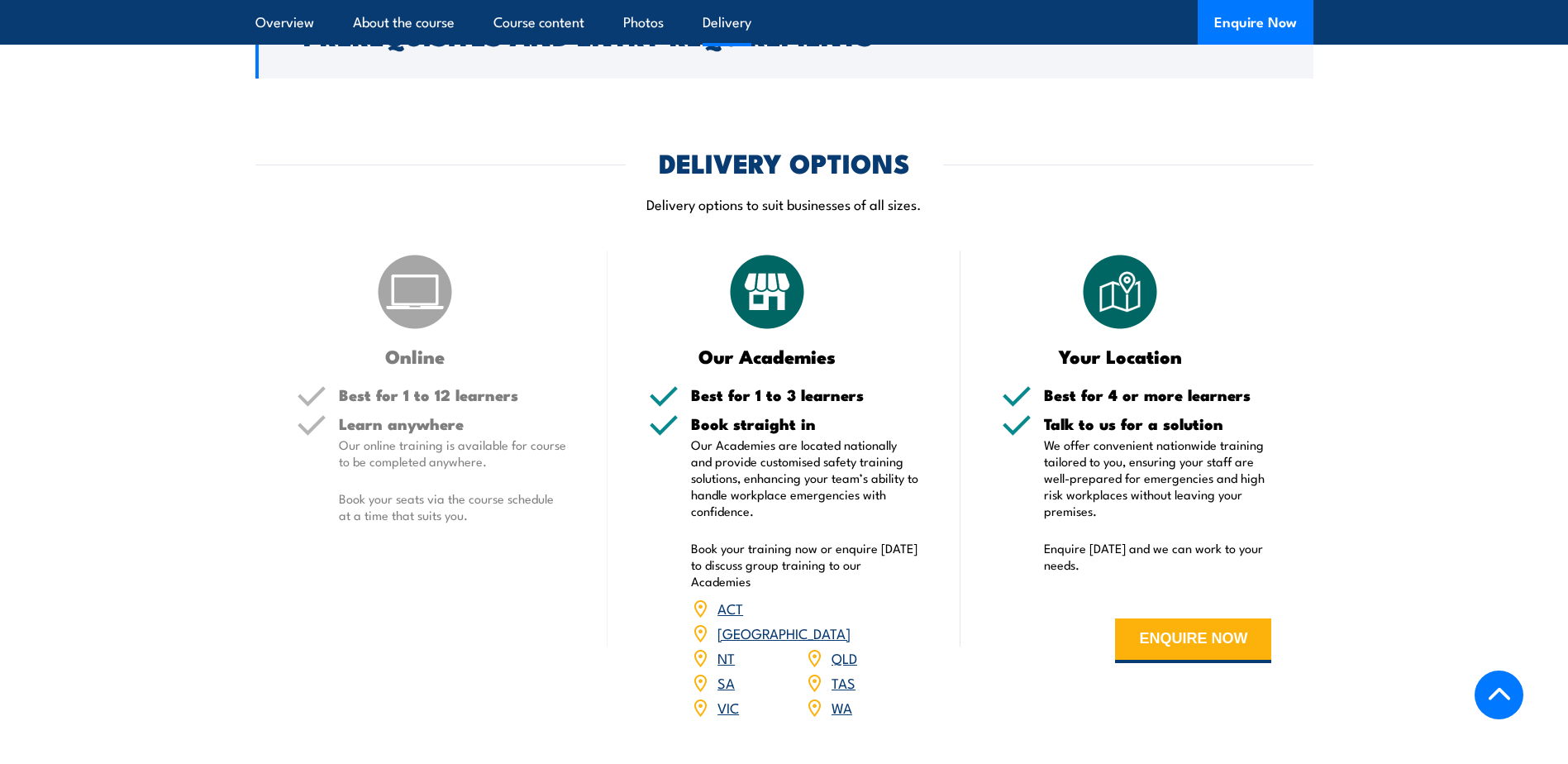
scroll to position [1654, 0]
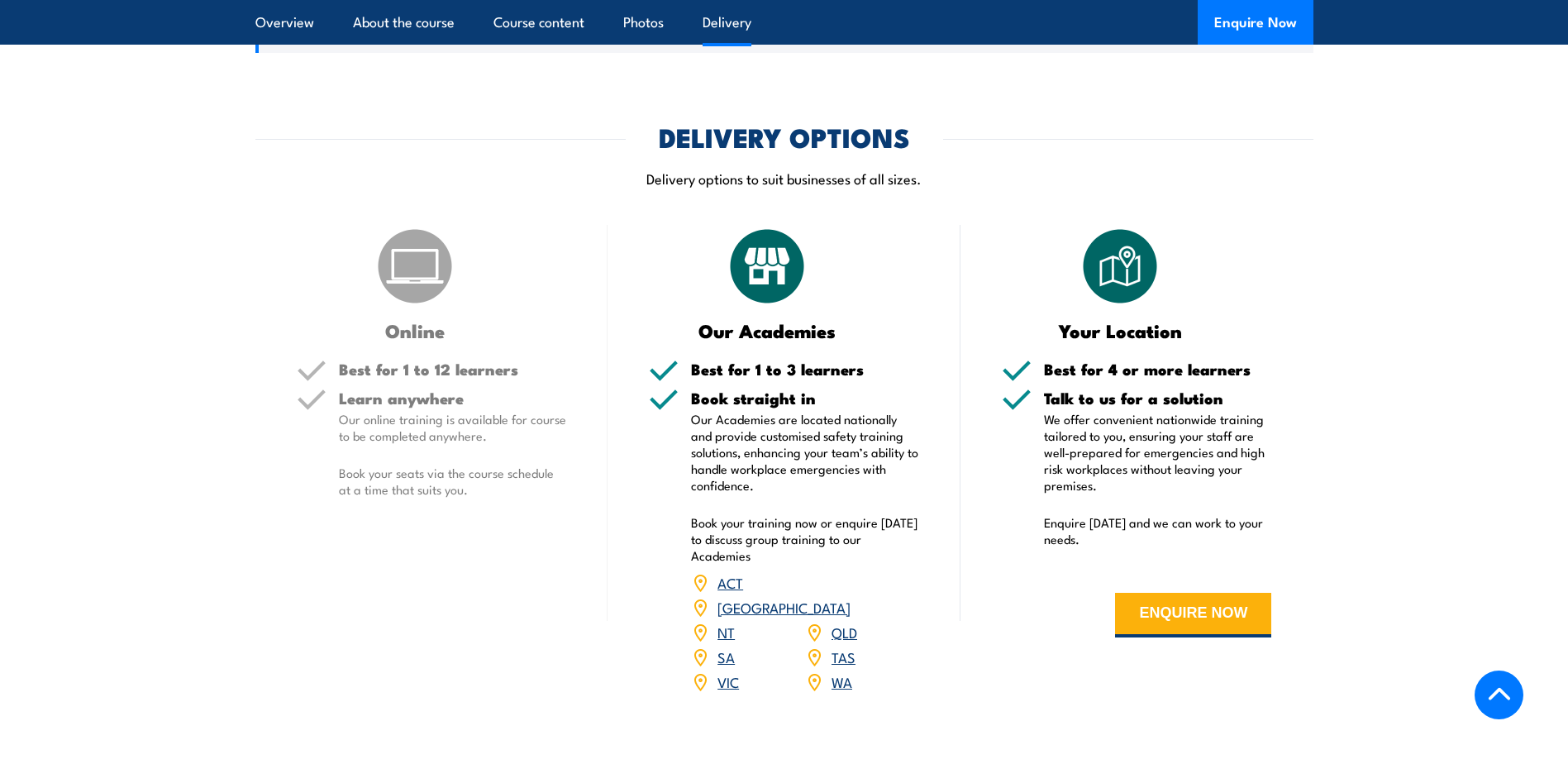
click at [724, 646] on link "SA" at bounding box center [726, 656] width 17 height 20
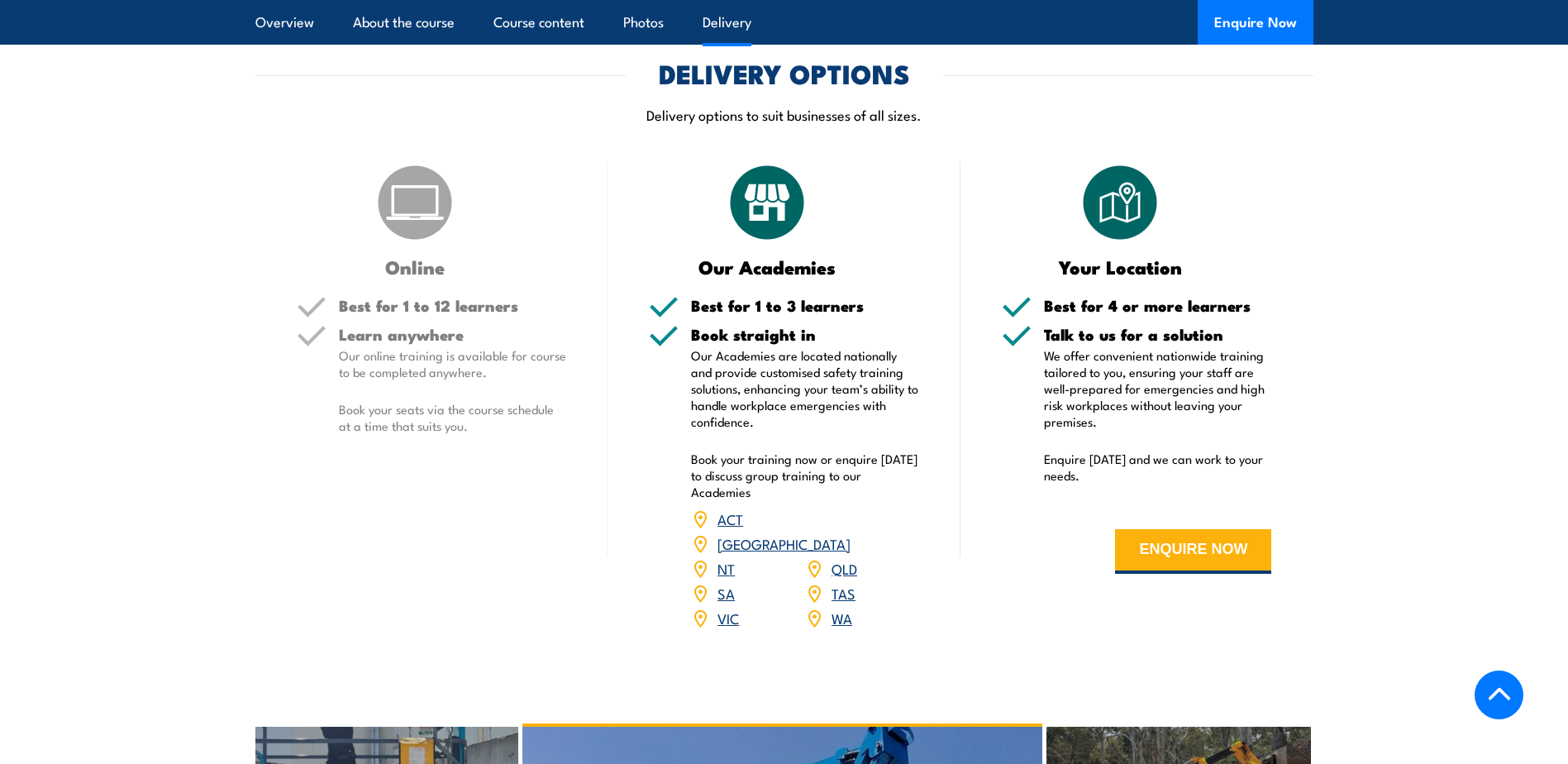
scroll to position [1819, 0]
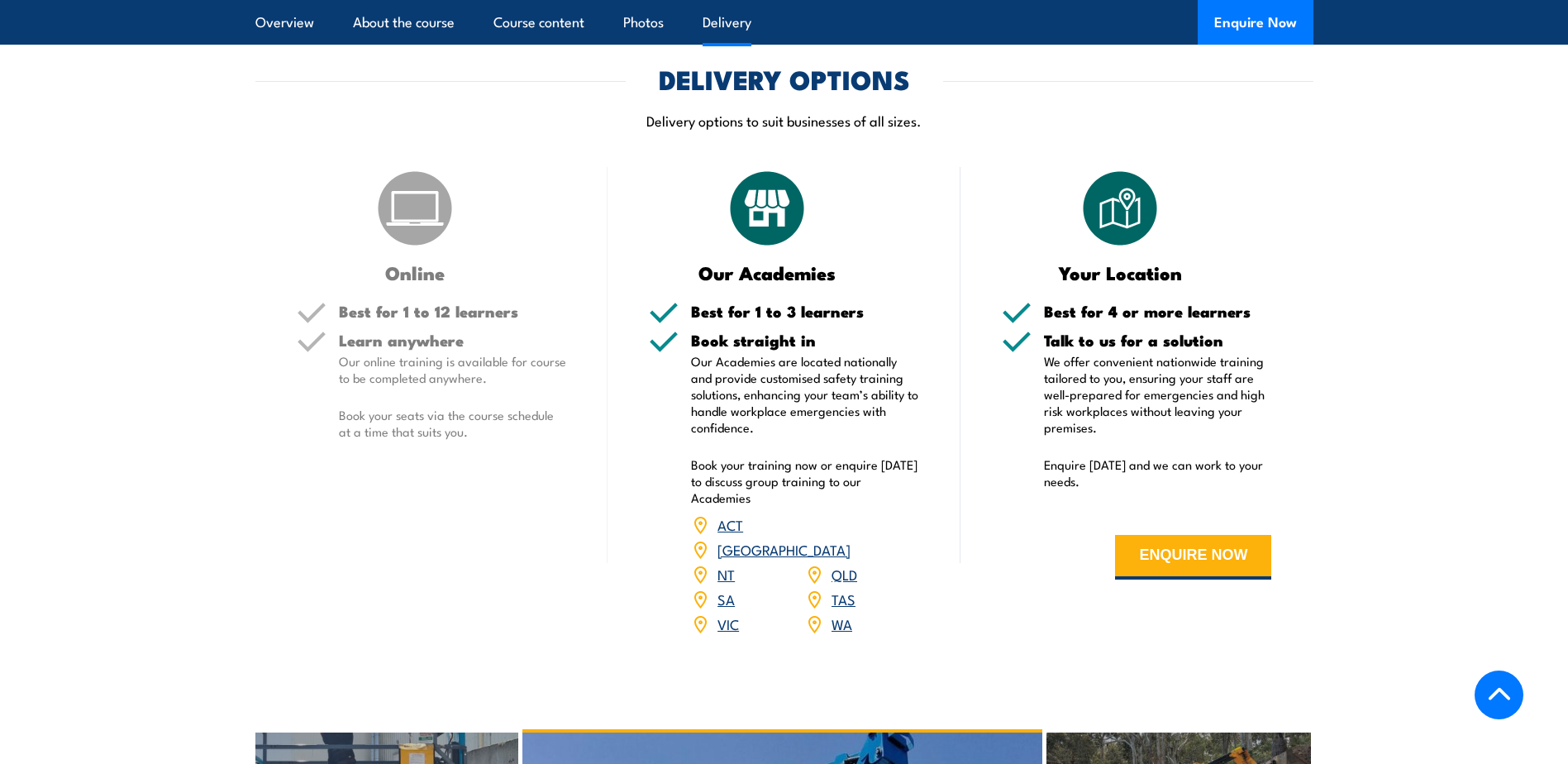
click at [726, 589] on link "SA" at bounding box center [726, 599] width 17 height 20
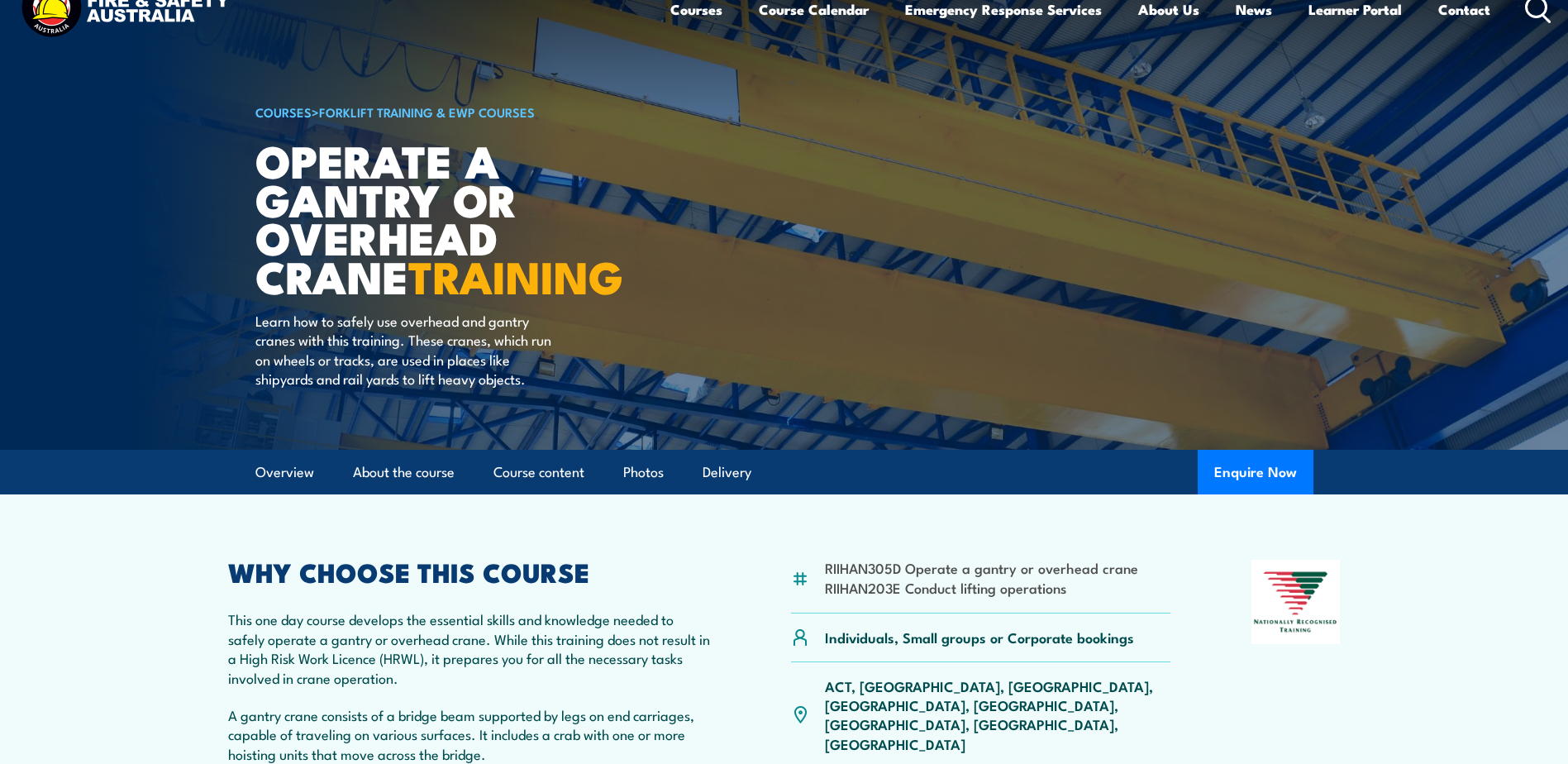
scroll to position [0, 0]
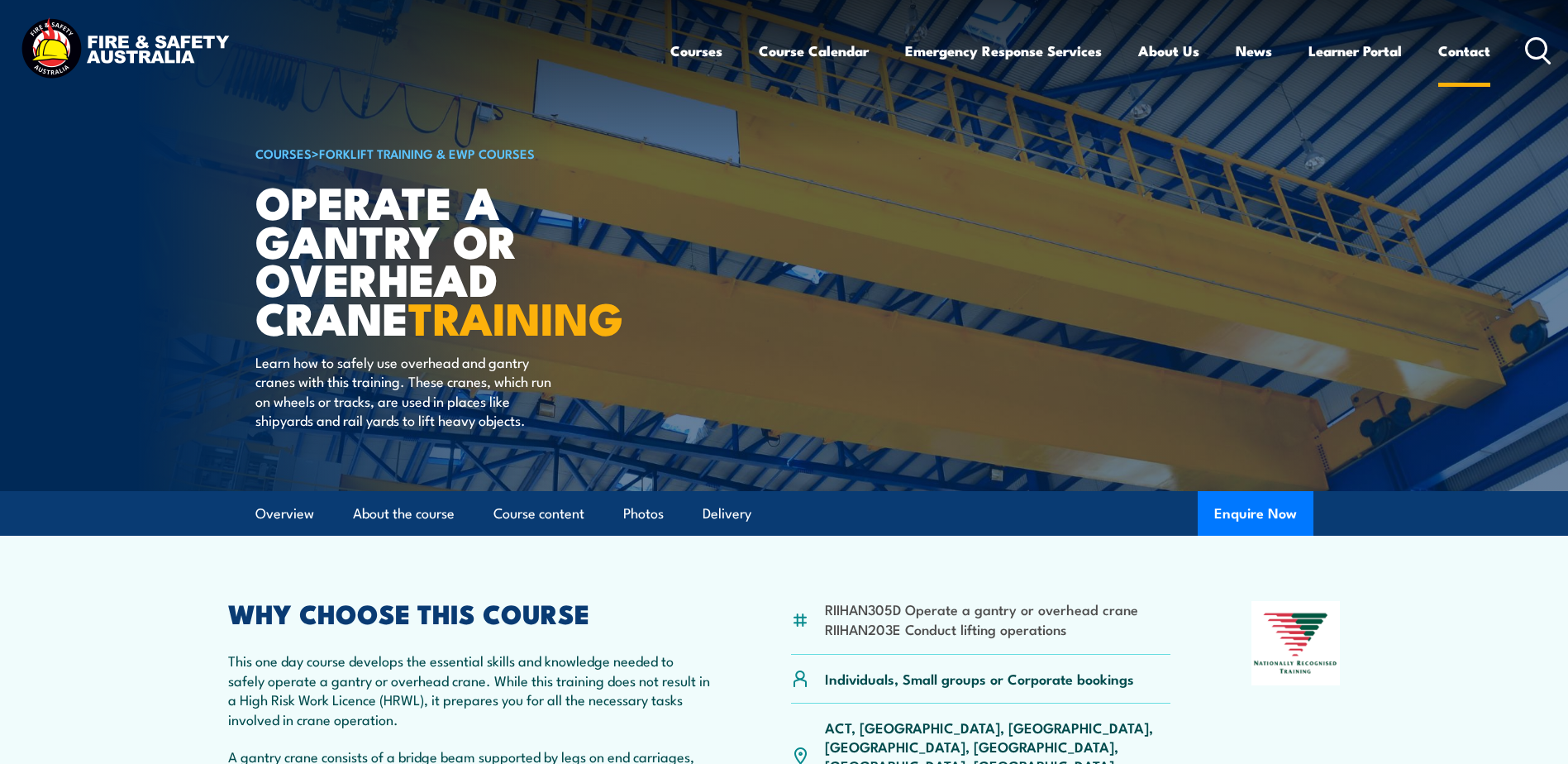
click at [1460, 50] on link "Contact" at bounding box center [1464, 51] width 52 height 44
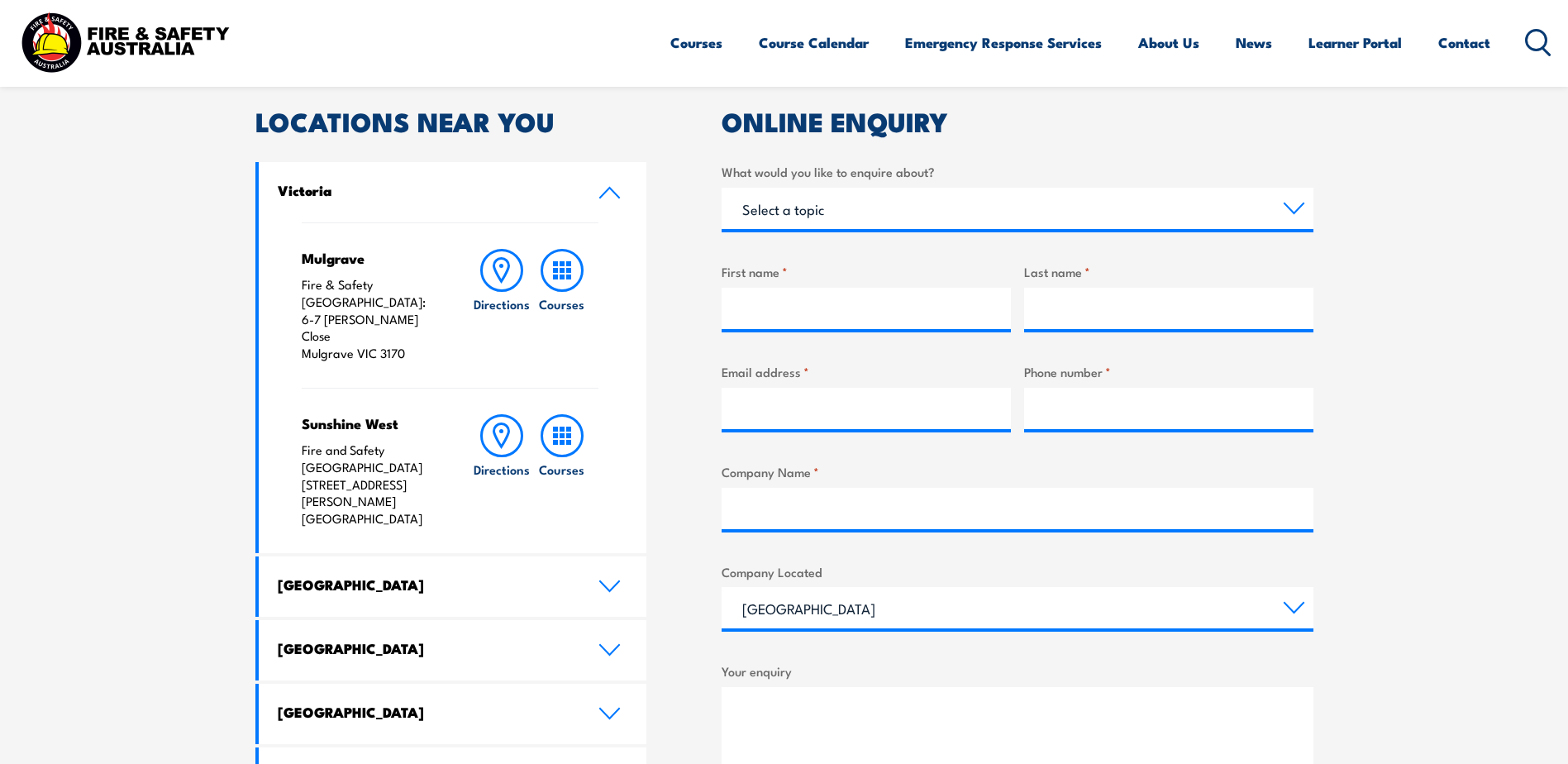
scroll to position [579, 0]
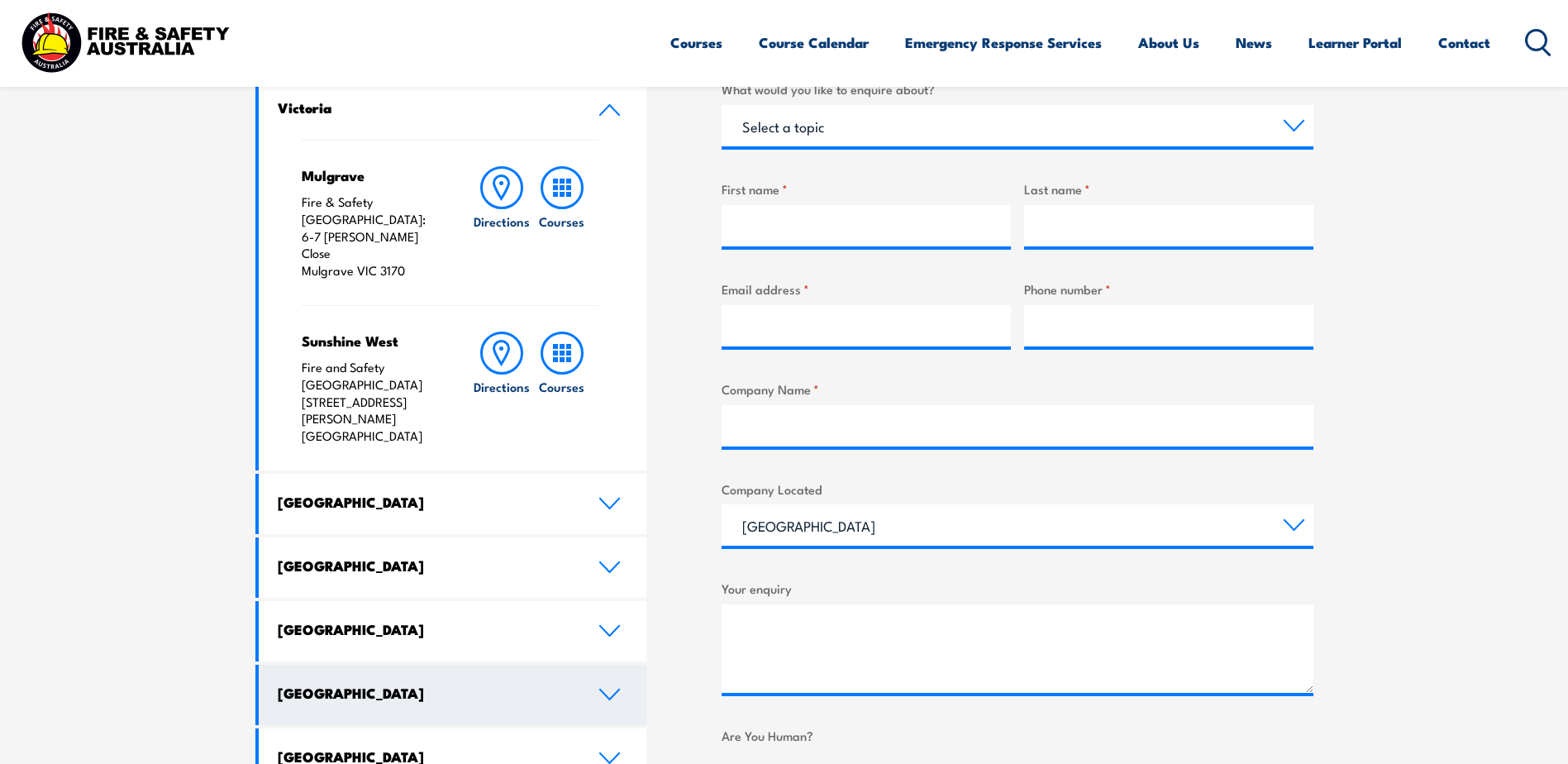
click at [609, 665] on link "[GEOGRAPHIC_DATA]" at bounding box center [453, 695] width 388 height 60
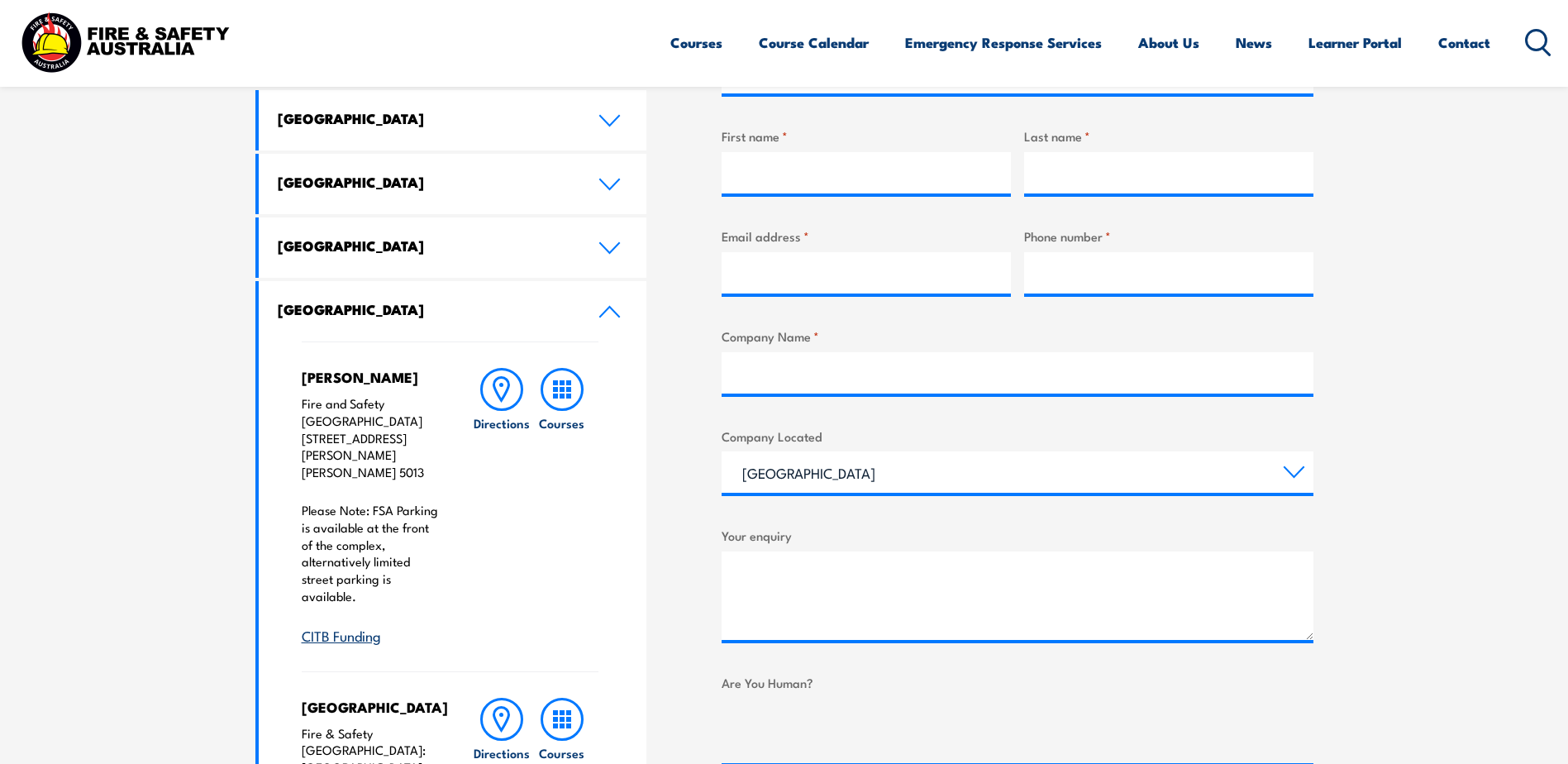
scroll to position [331, 0]
